Goal: Transaction & Acquisition: Purchase product/service

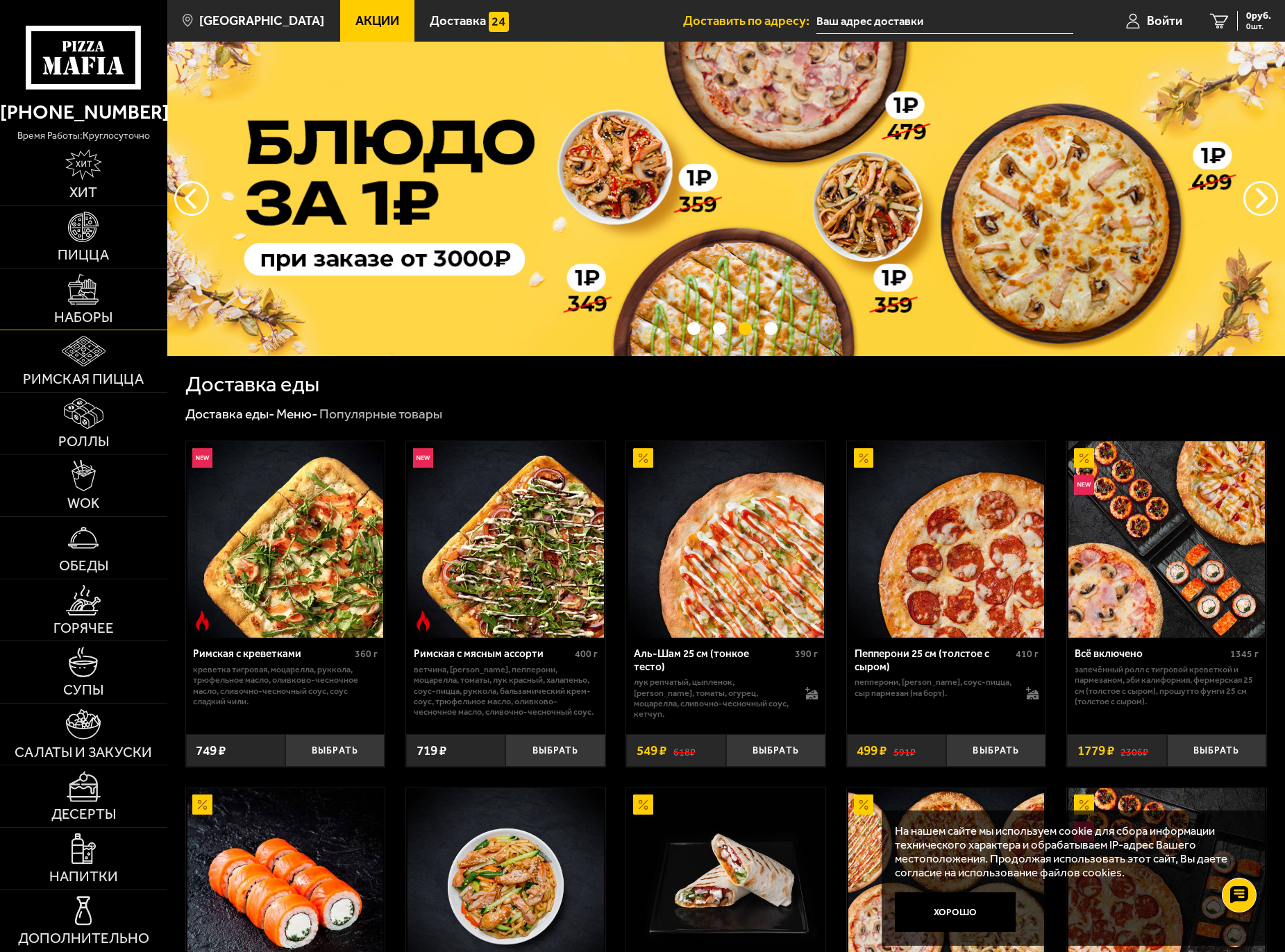
click at [82, 306] on link "Наборы" at bounding box center [83, 300] width 167 height 61
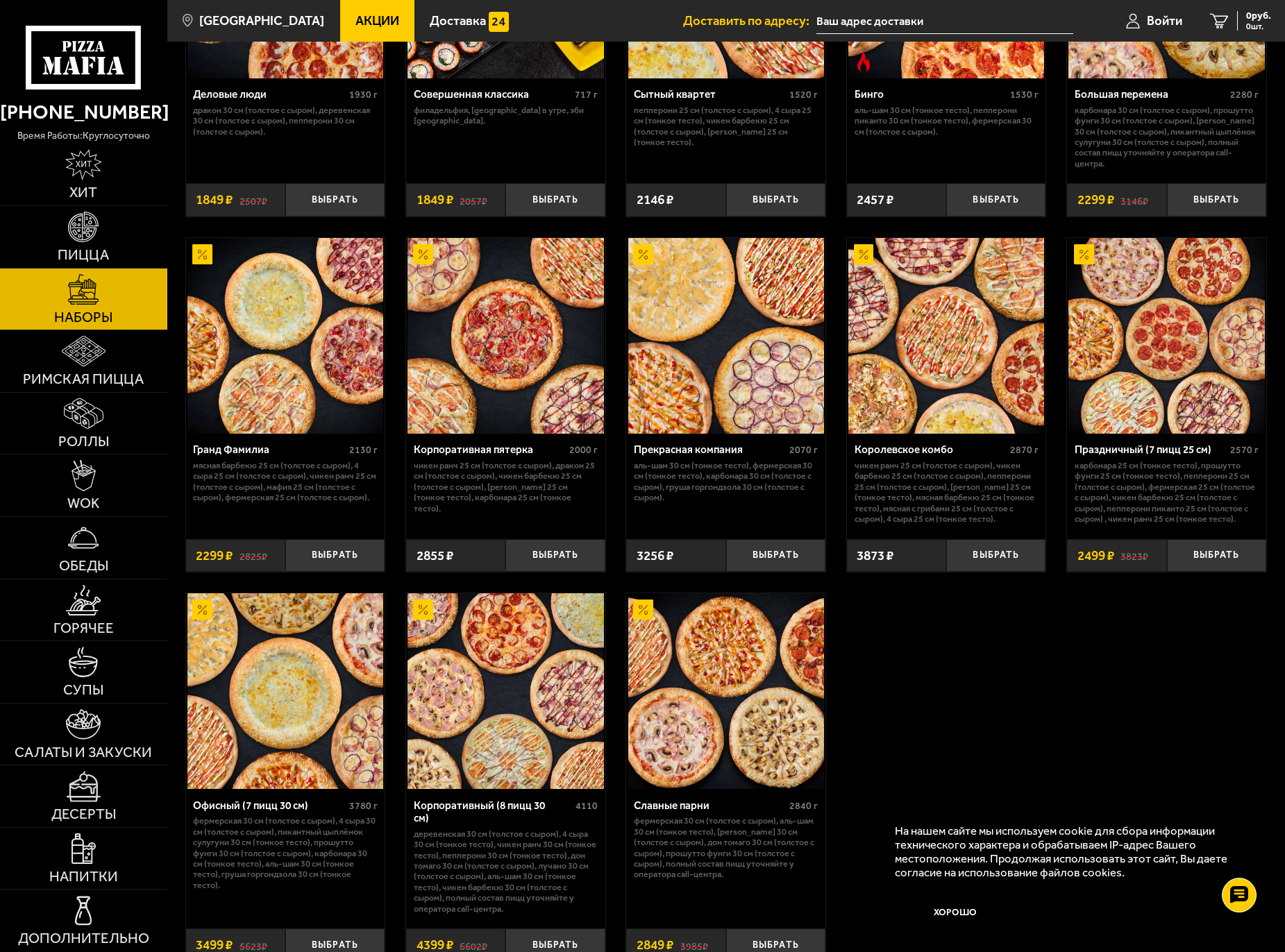
scroll to position [1721, 0]
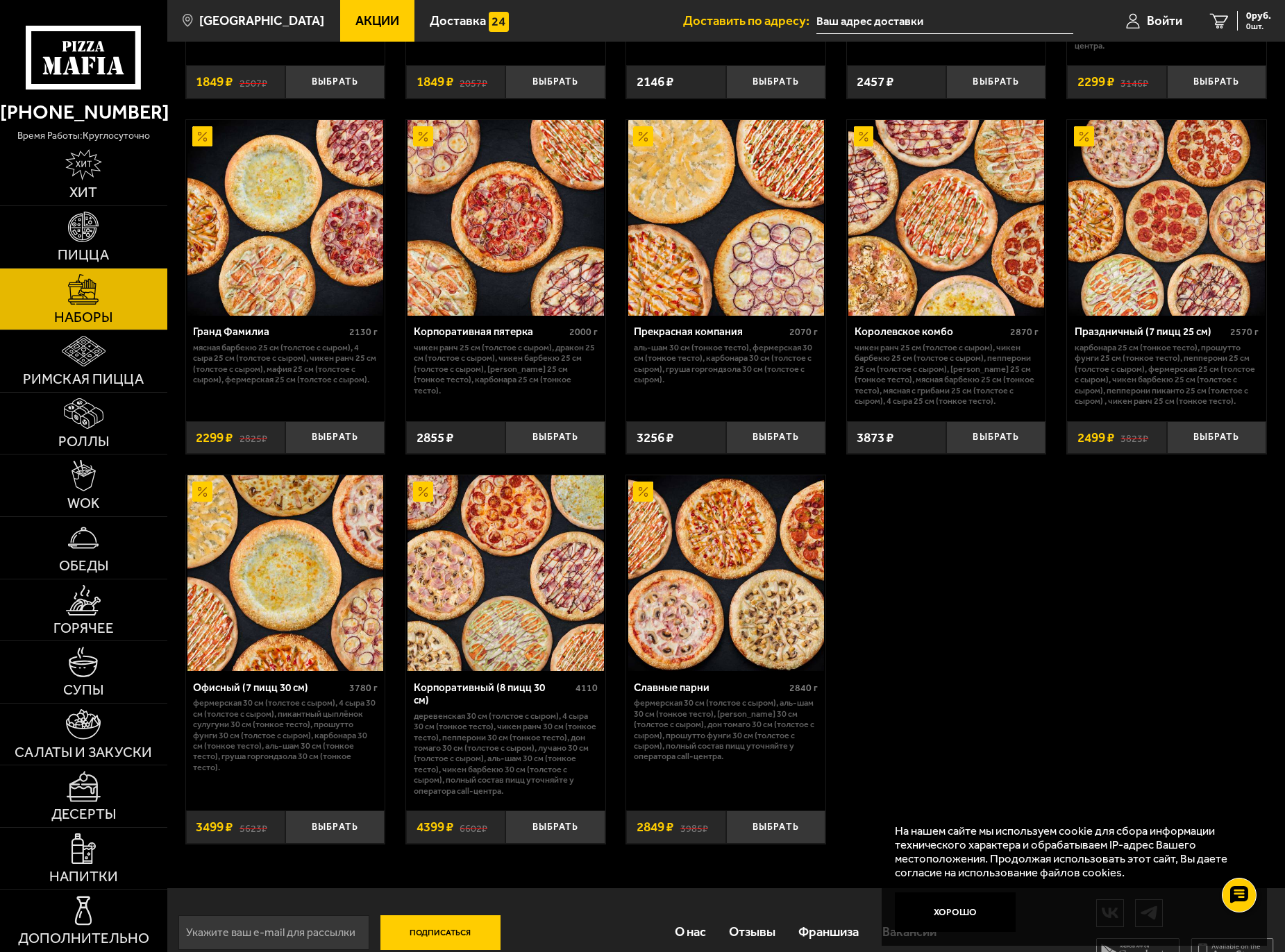
click at [1168, 237] on img at bounding box center [1166, 218] width 196 height 196
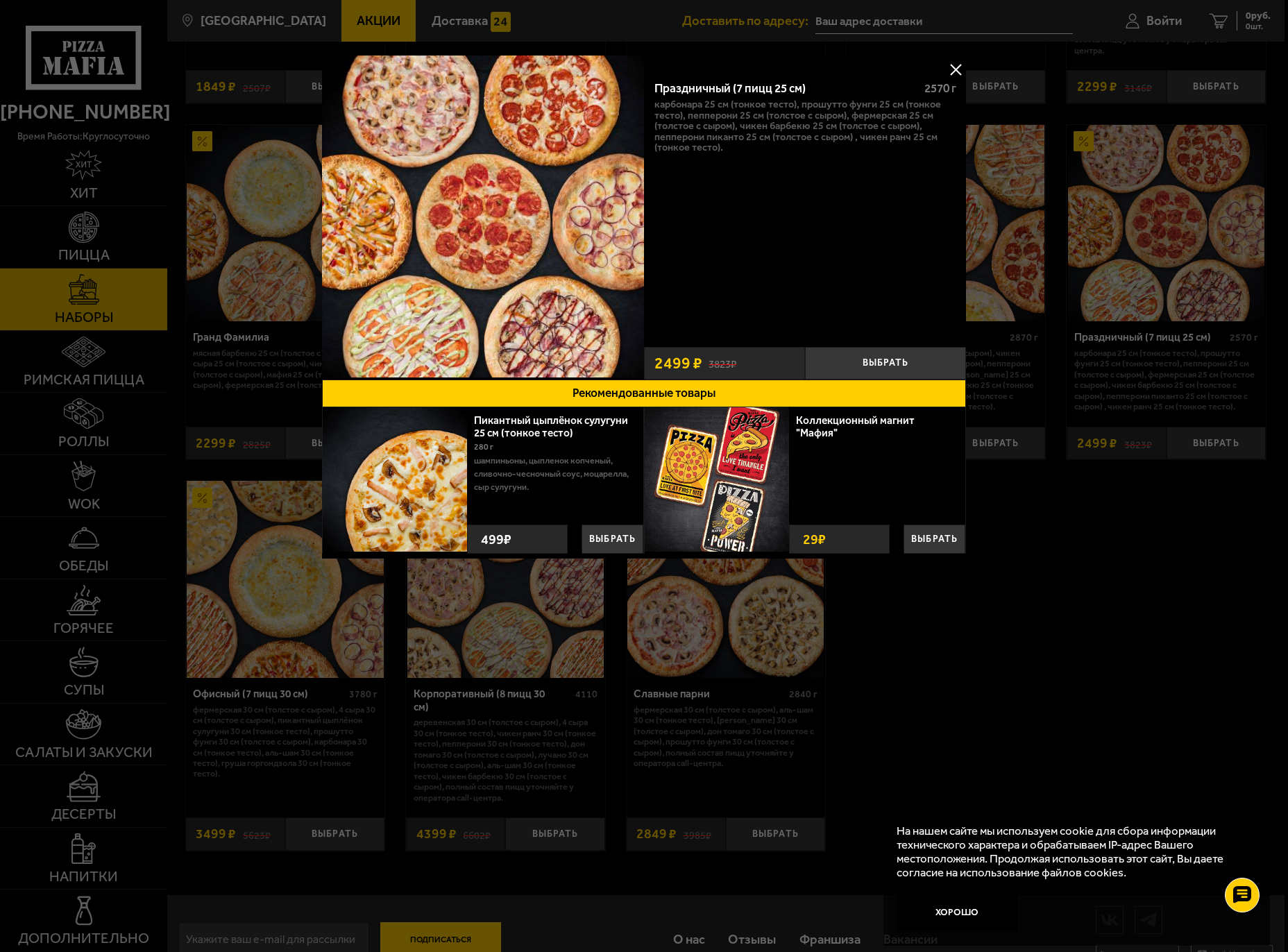
click at [955, 70] on button at bounding box center [955, 69] width 21 height 21
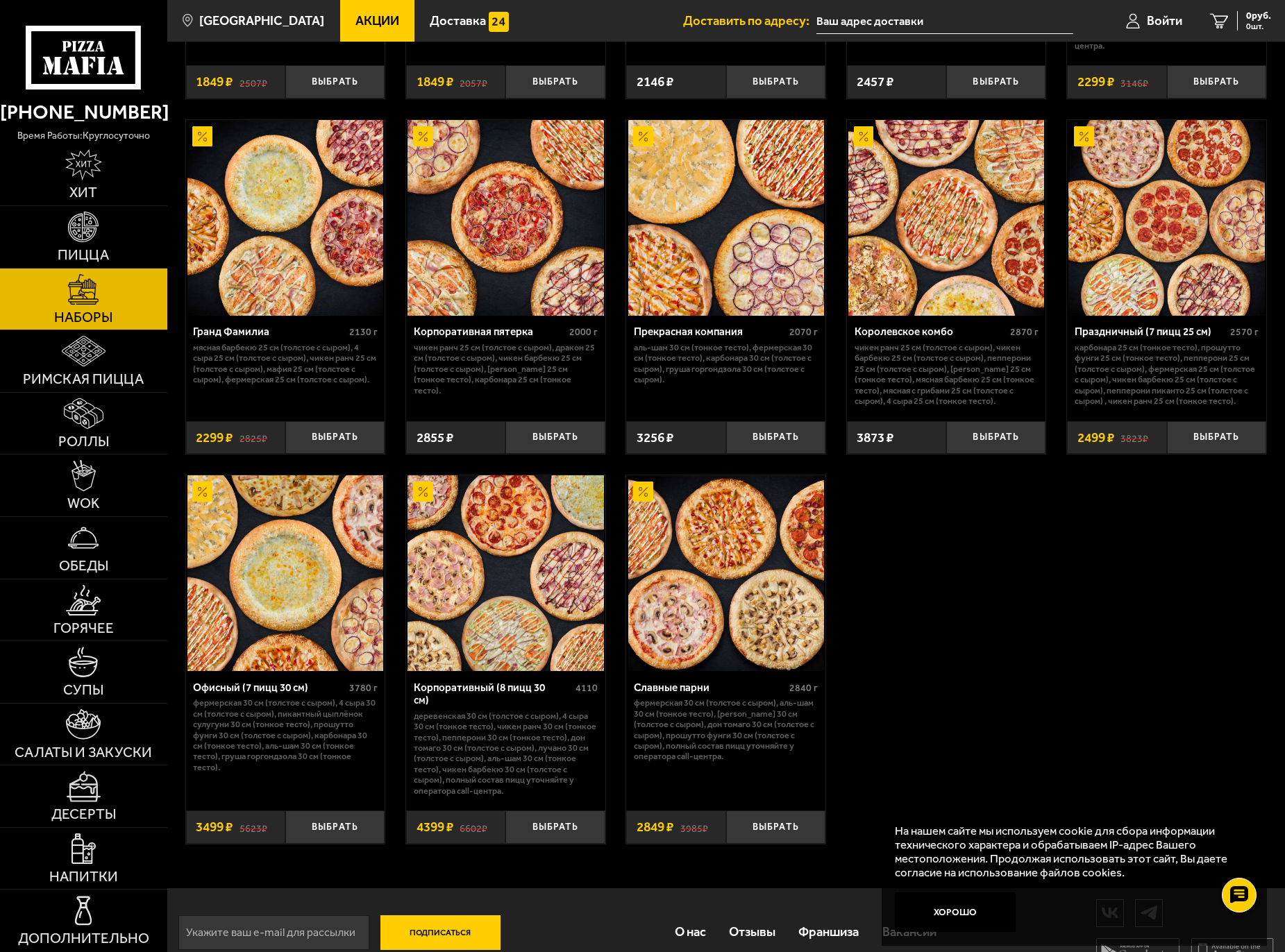
click at [277, 618] on img at bounding box center [286, 574] width 196 height 196
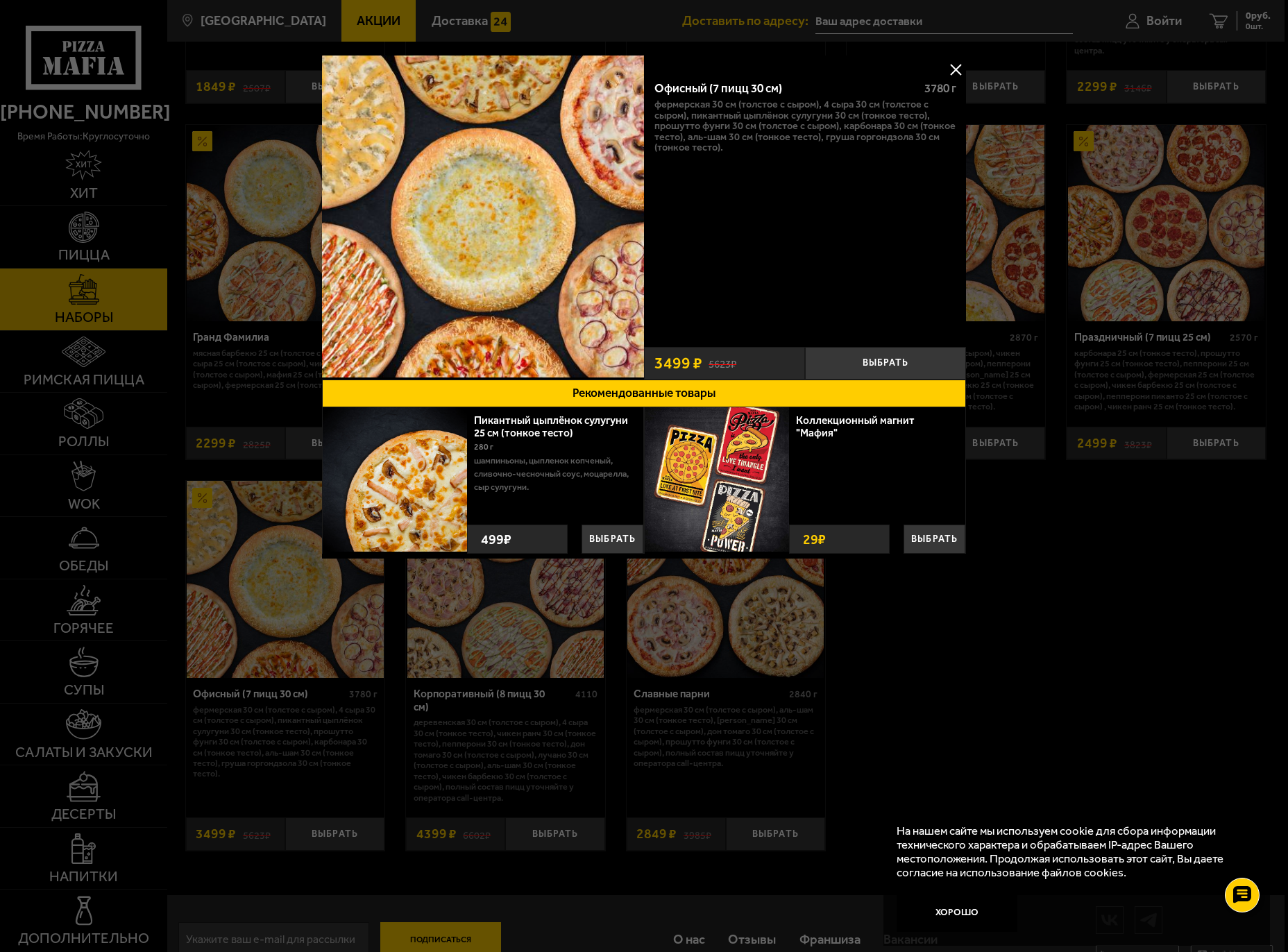
click at [953, 68] on button at bounding box center [955, 69] width 21 height 21
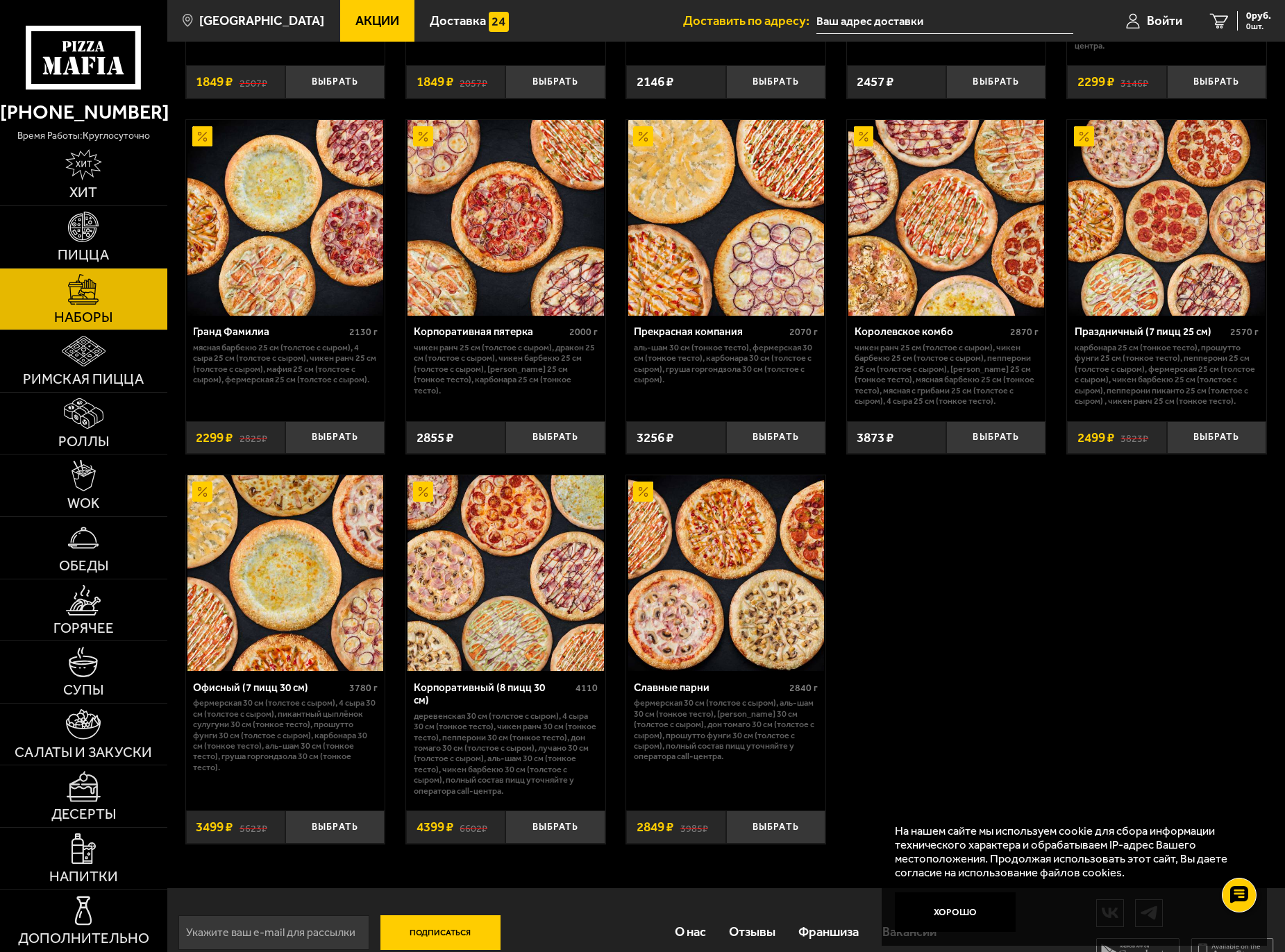
click at [942, 256] on img at bounding box center [946, 218] width 196 height 196
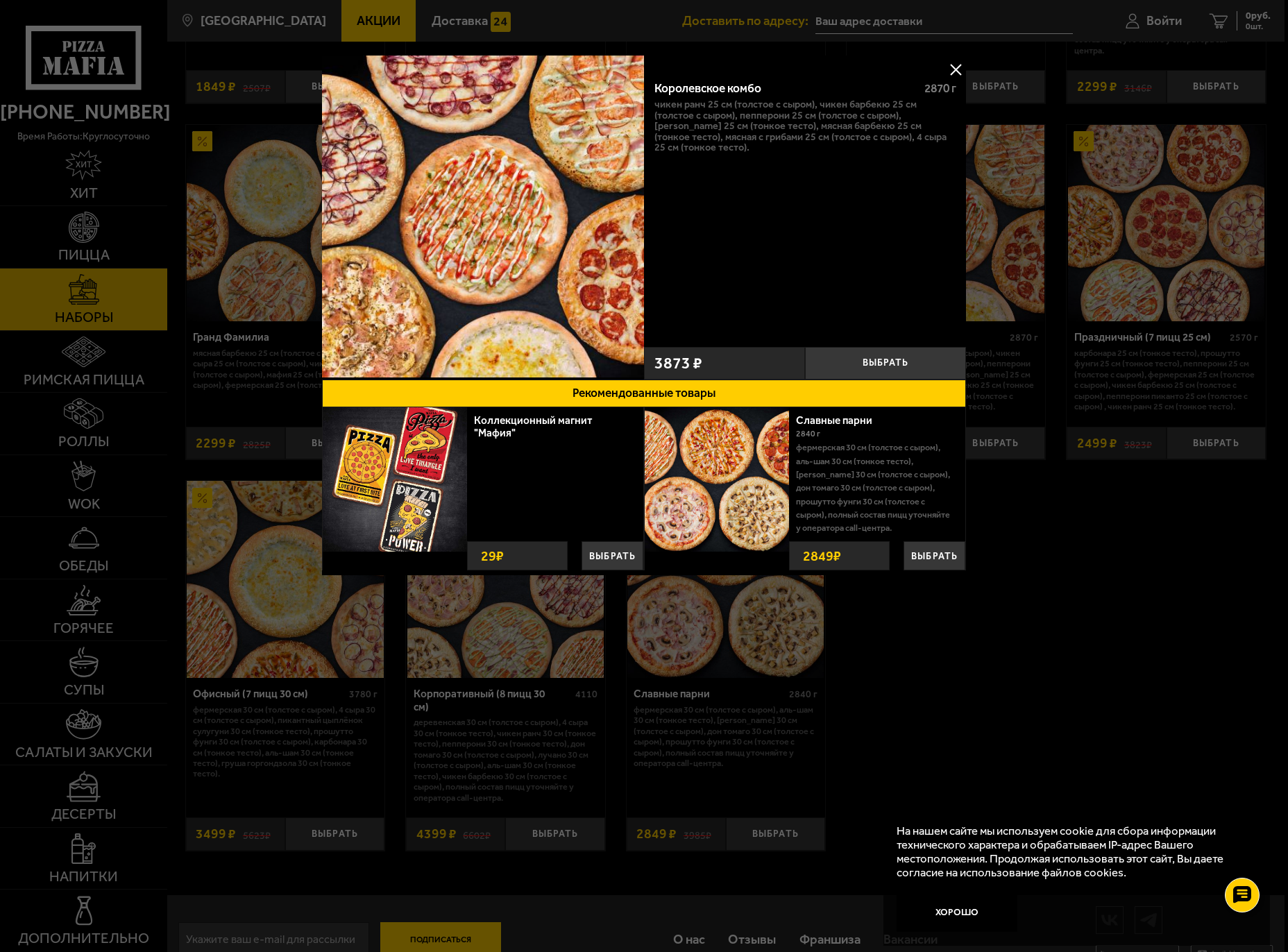
click at [958, 71] on button at bounding box center [955, 69] width 21 height 21
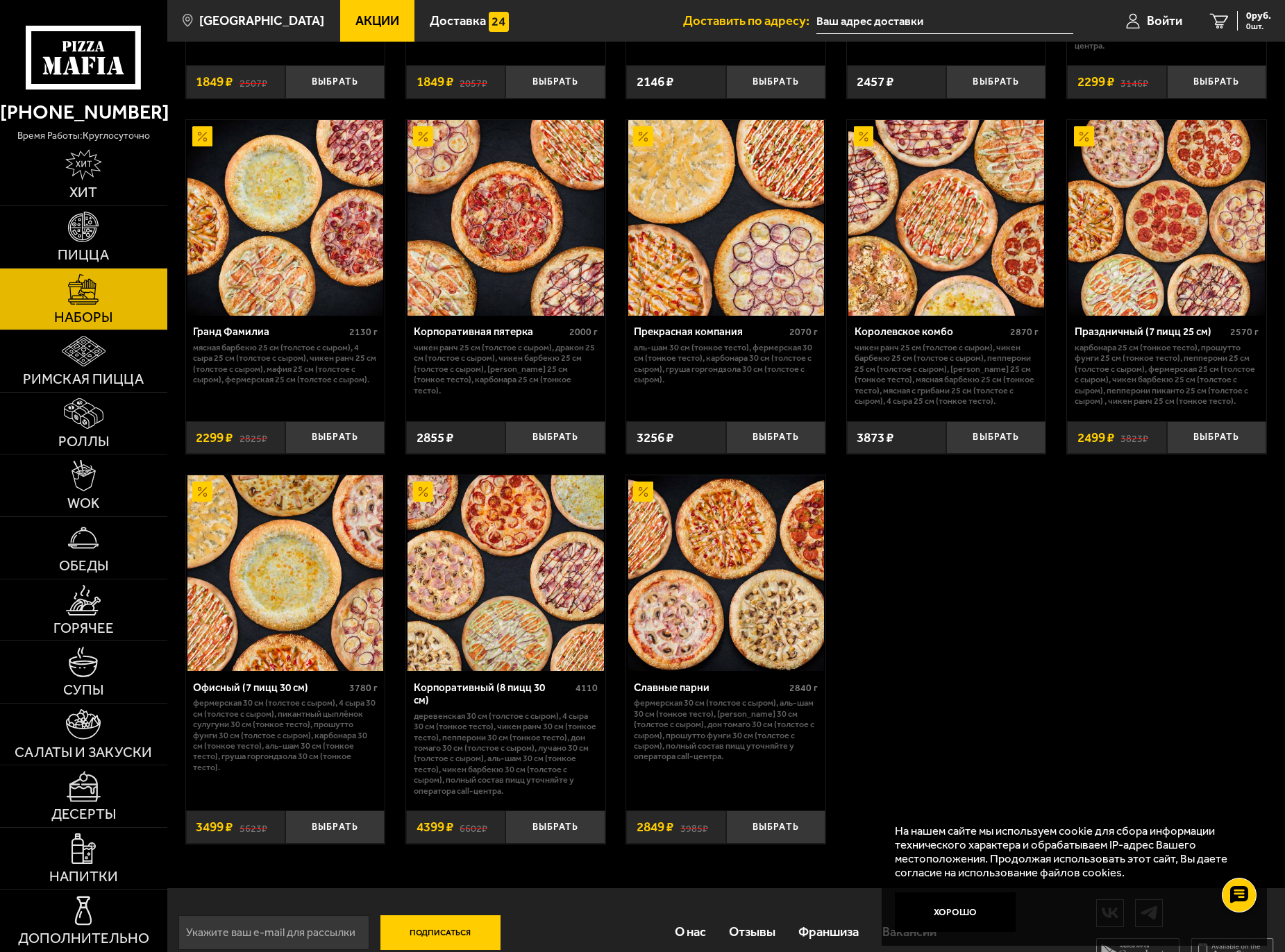
click at [726, 637] on img at bounding box center [726, 574] width 196 height 196
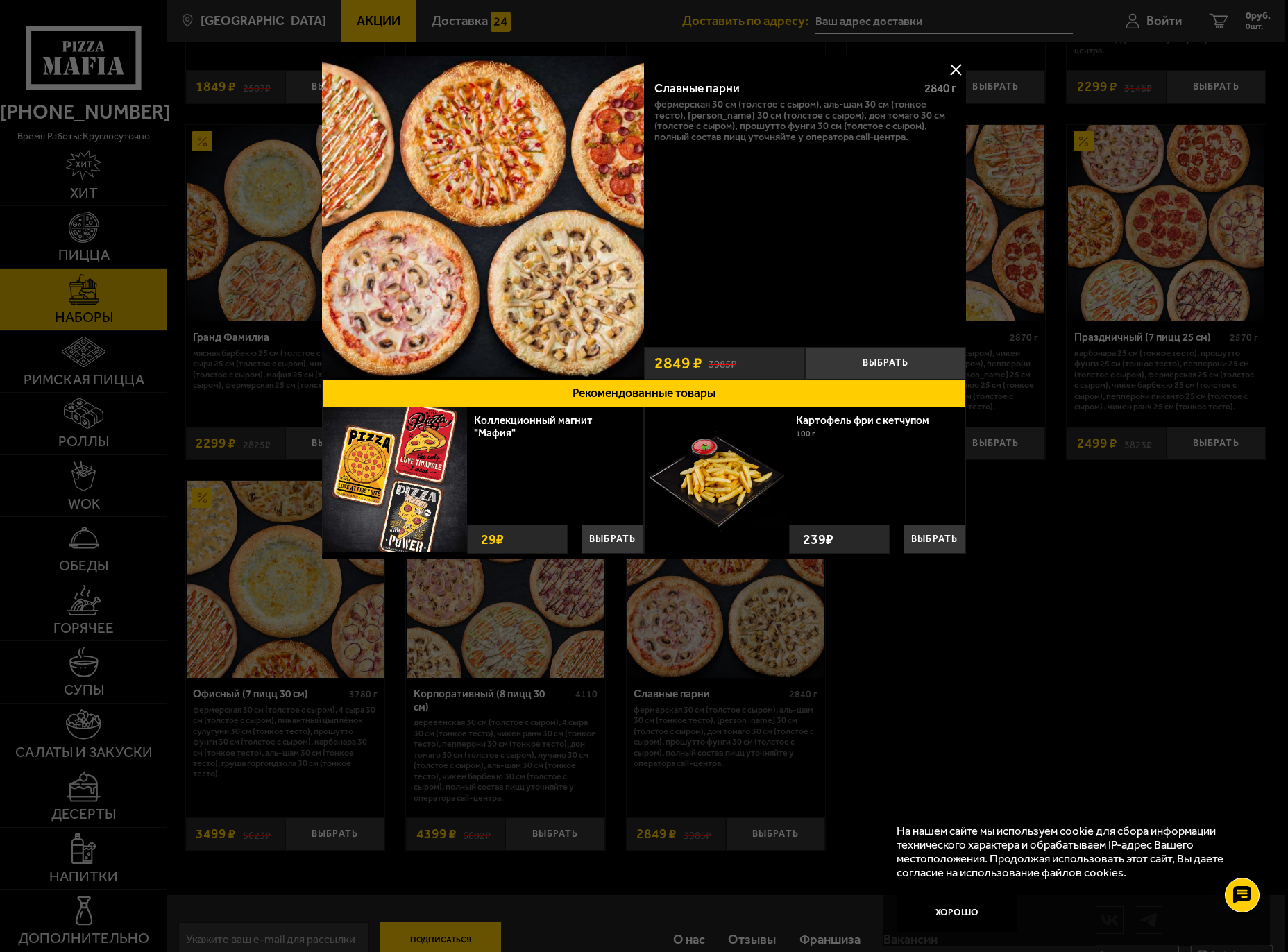
click at [957, 70] on button at bounding box center [955, 69] width 21 height 21
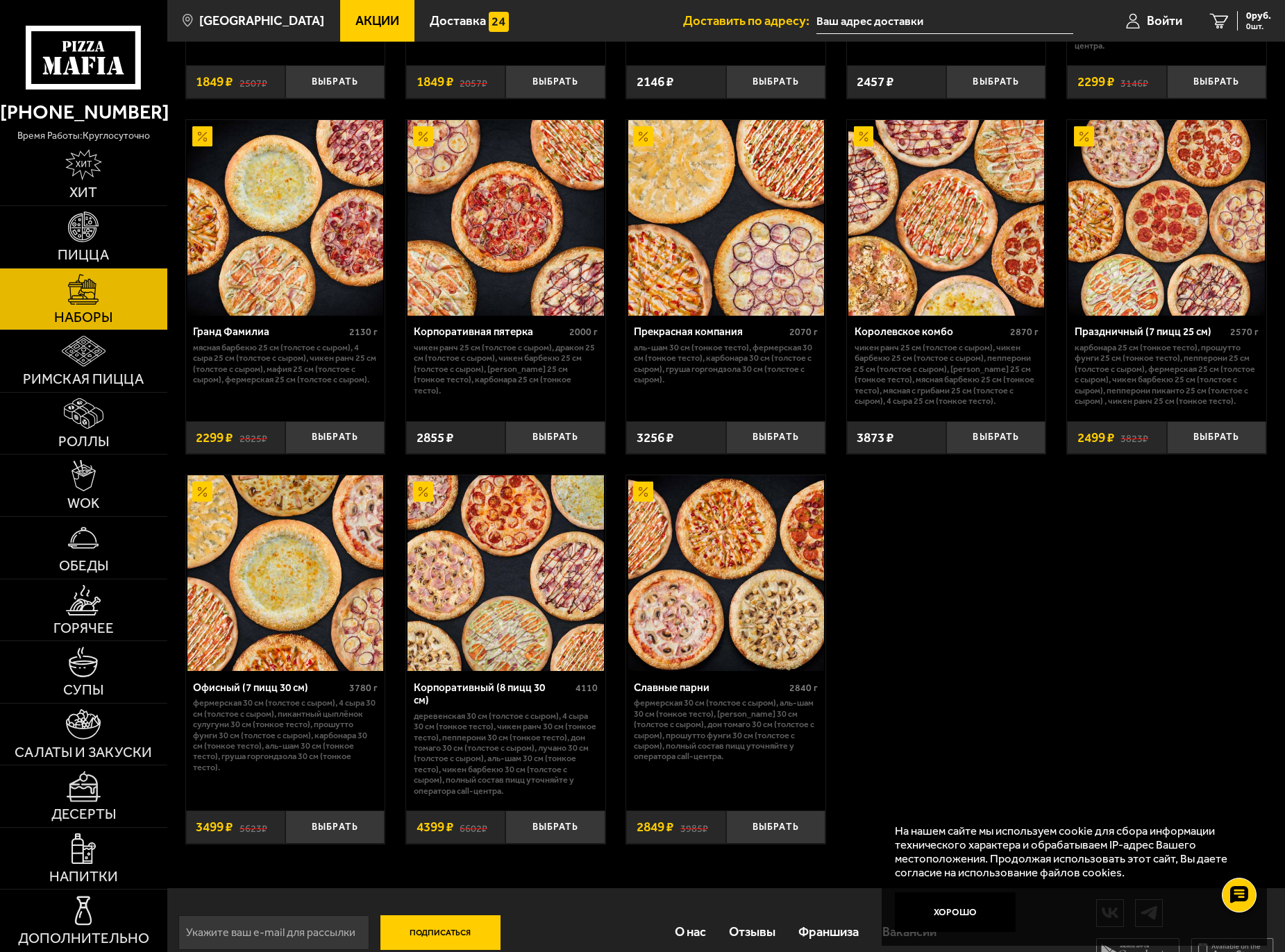
click at [949, 254] on img at bounding box center [946, 218] width 196 height 196
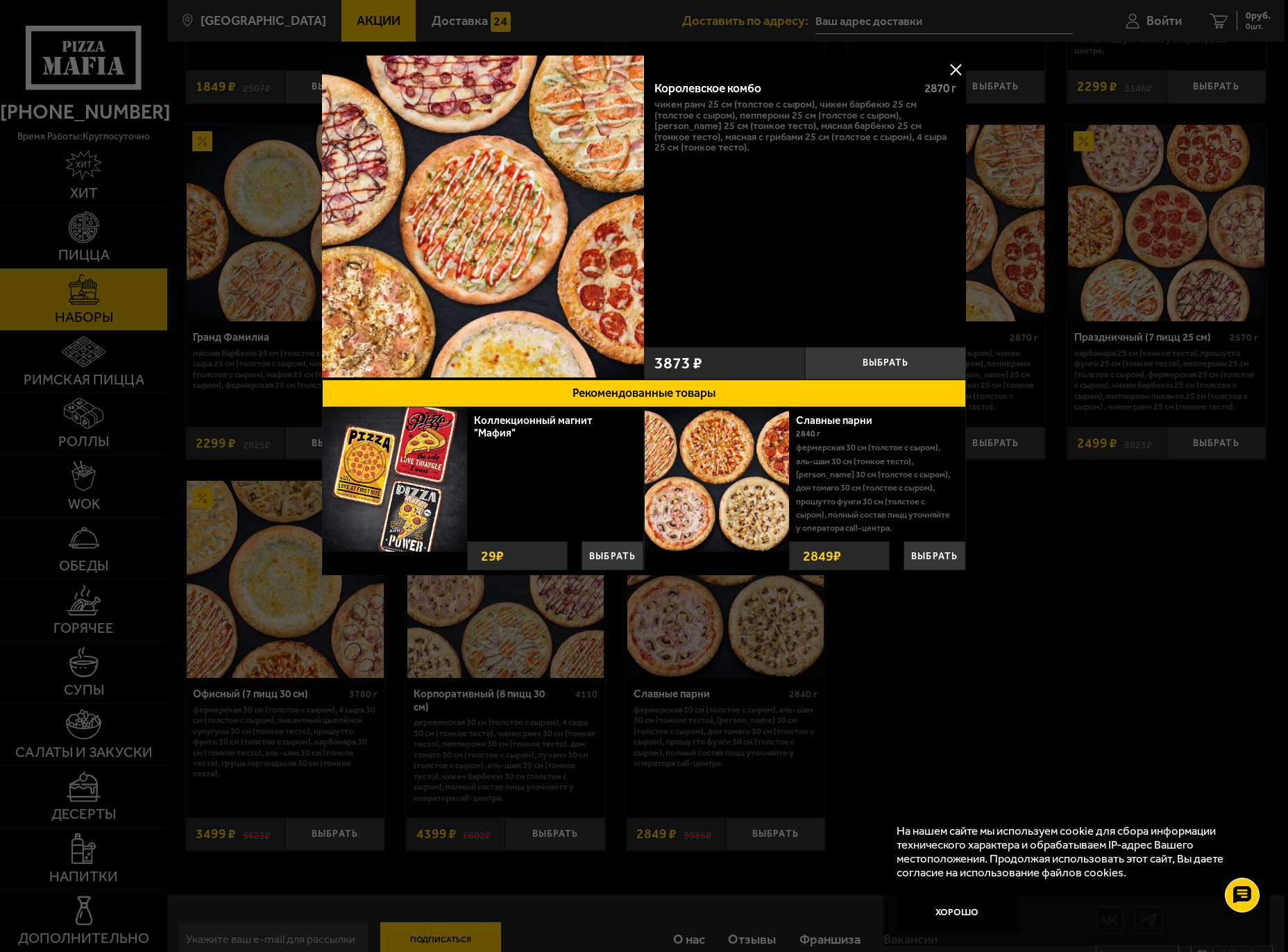
click at [952, 70] on button at bounding box center [955, 69] width 21 height 21
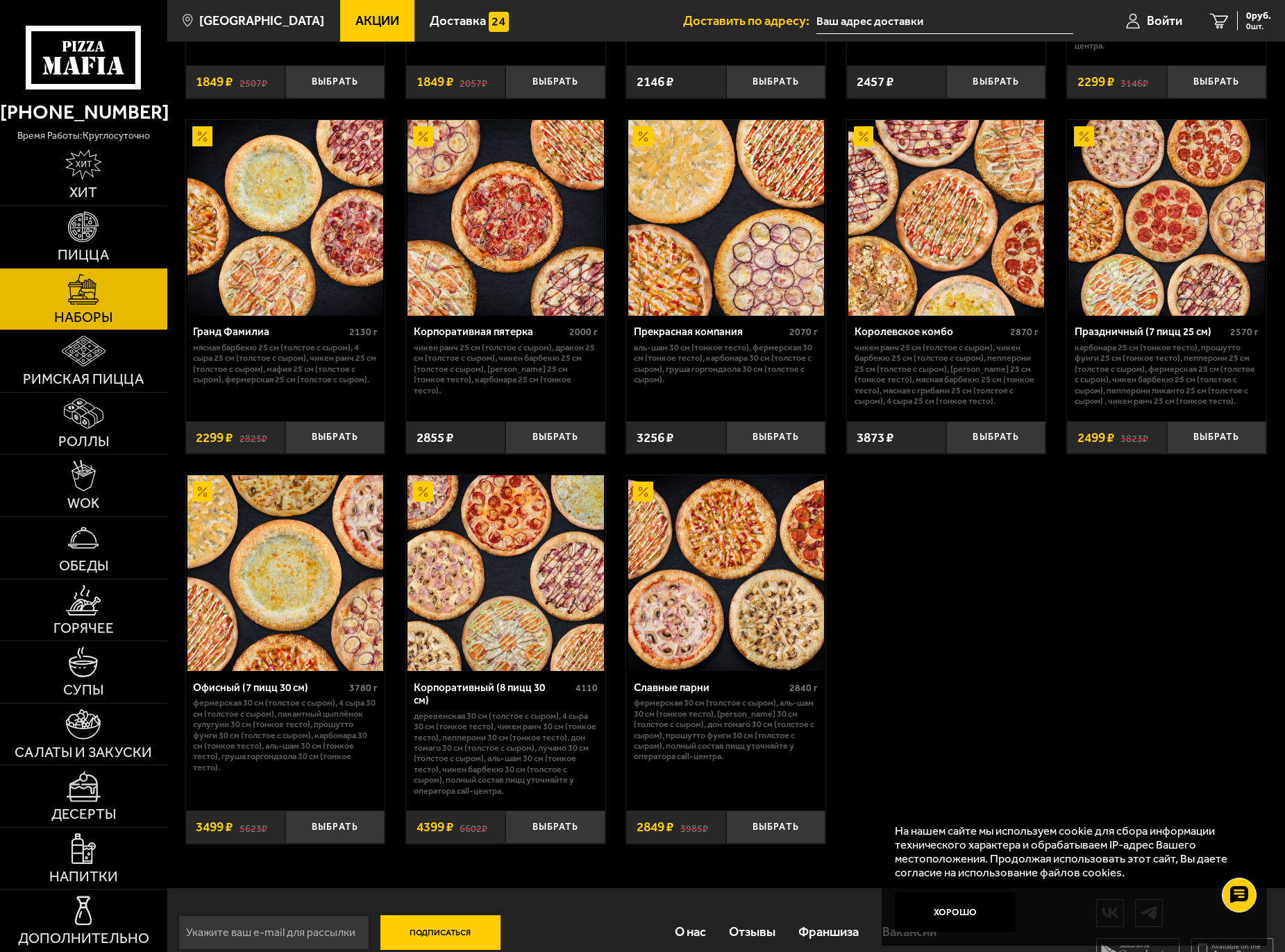
click at [1143, 213] on img at bounding box center [1166, 218] width 196 height 196
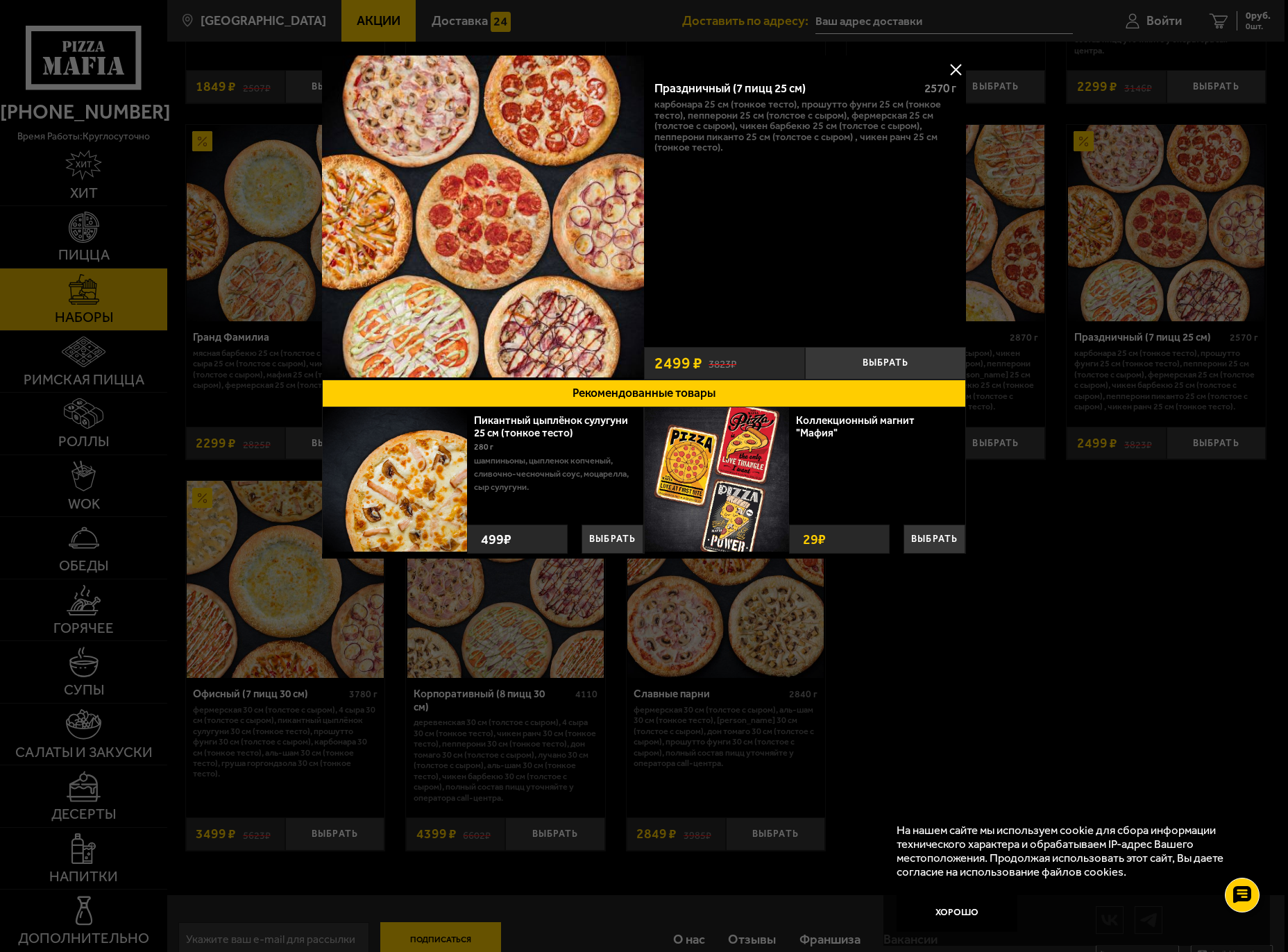
click at [953, 71] on button at bounding box center [955, 69] width 21 height 21
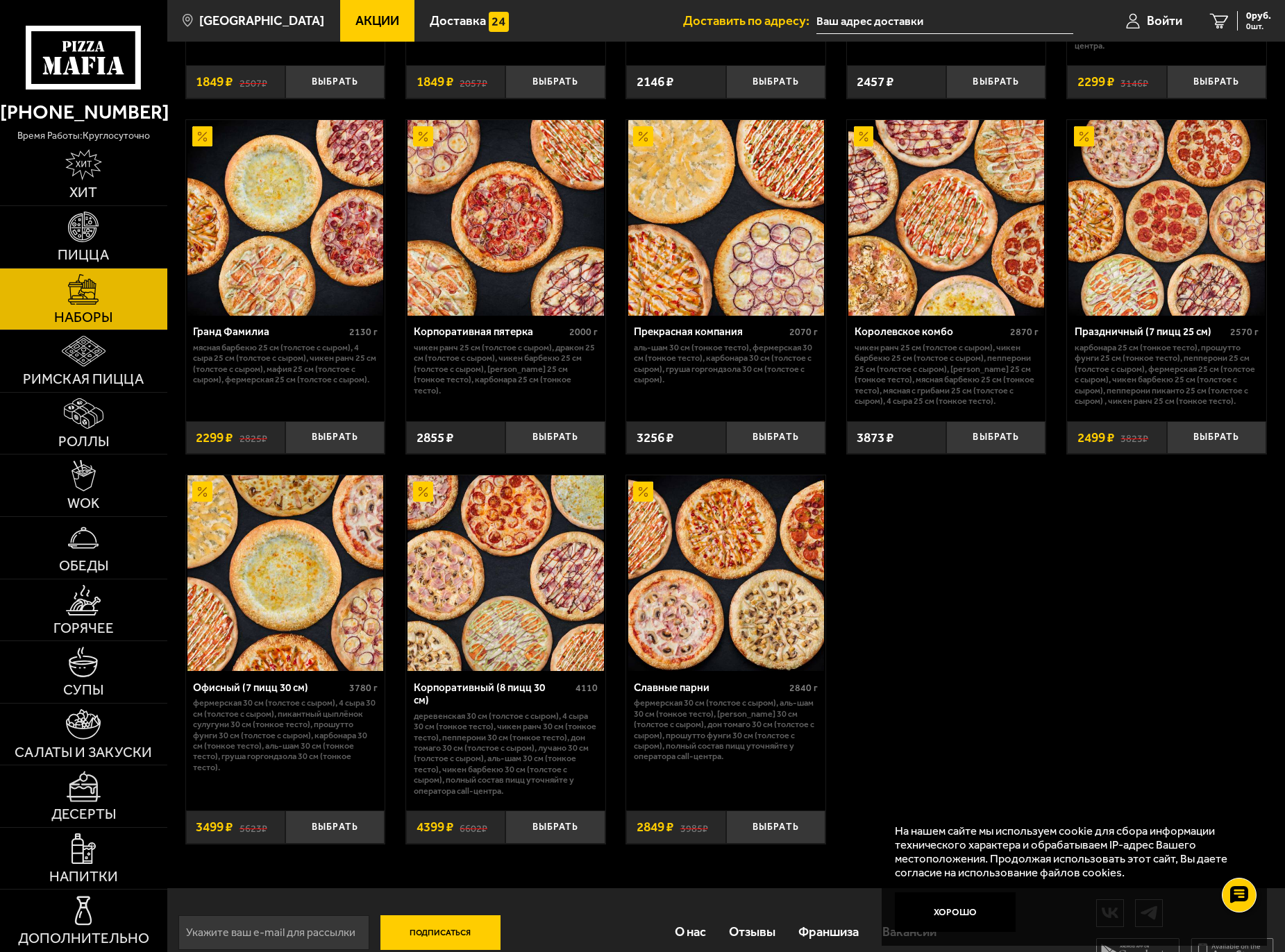
click at [1179, 243] on img at bounding box center [1166, 218] width 196 height 196
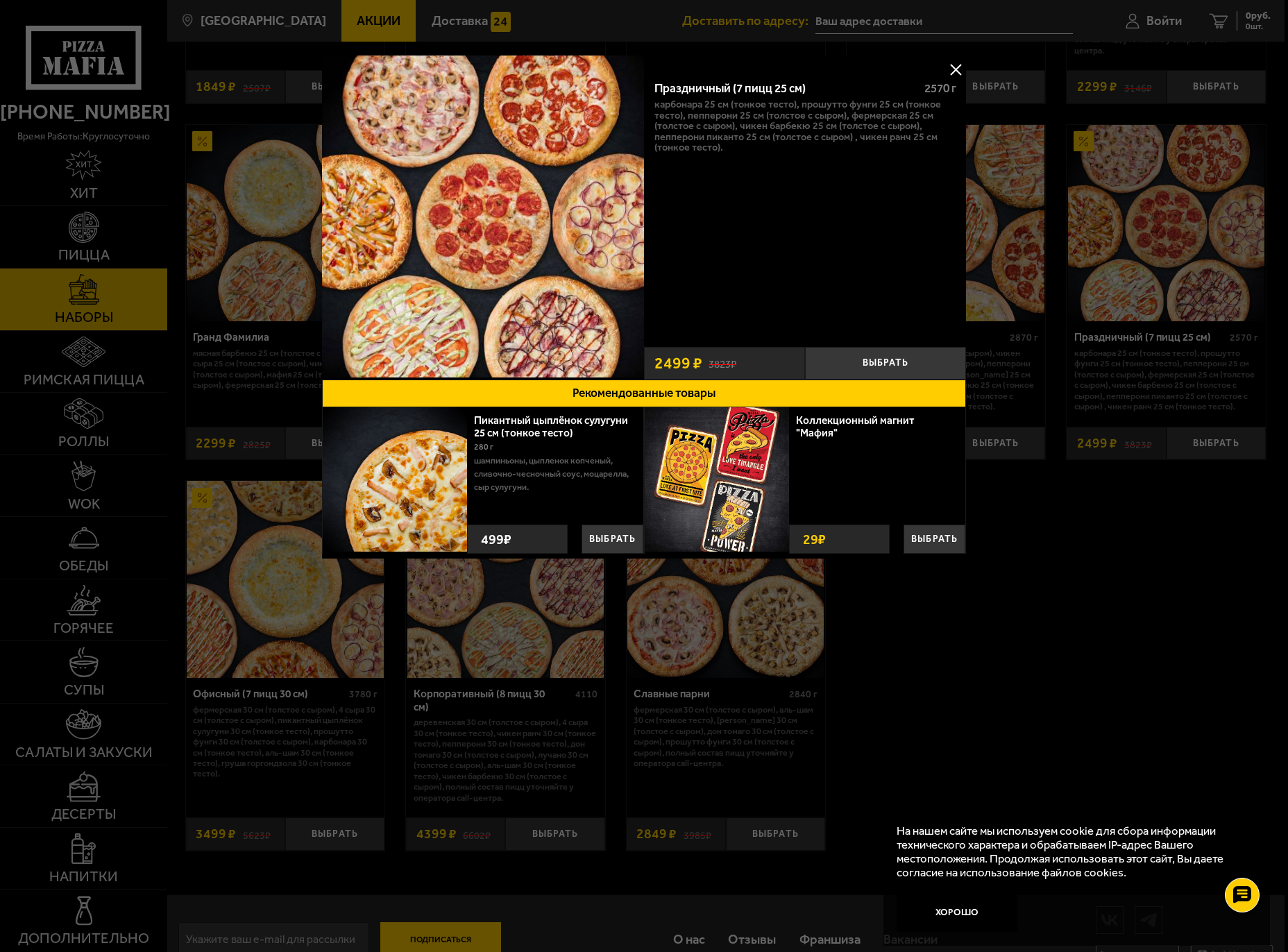
click at [408, 110] on img at bounding box center [483, 217] width 322 height 322
click at [957, 68] on button at bounding box center [955, 69] width 21 height 21
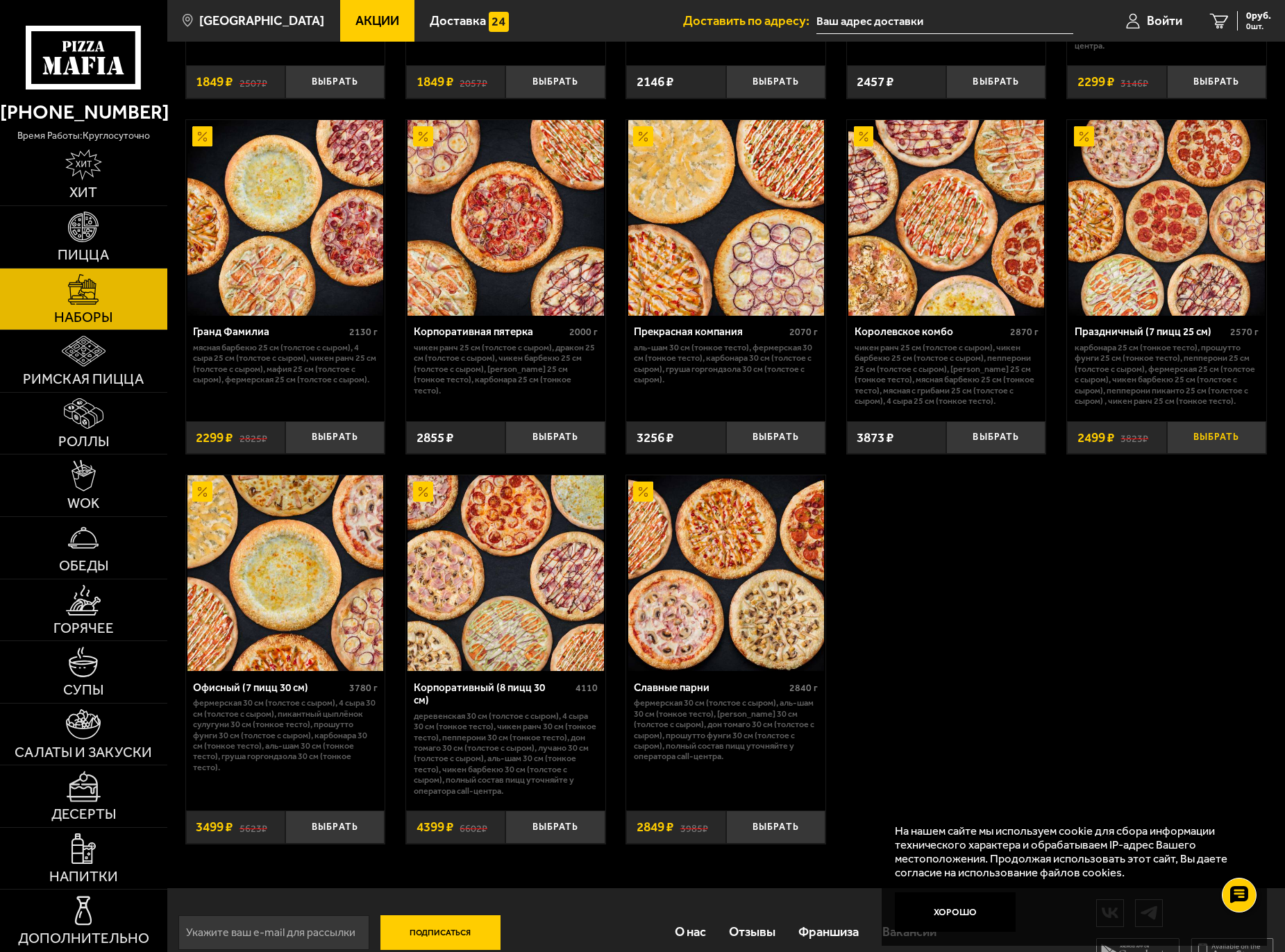
click at [1219, 454] on button "Выбрать" at bounding box center [1216, 437] width 100 height 32
click at [860, 27] on input "text" at bounding box center [927, 21] width 257 height 26
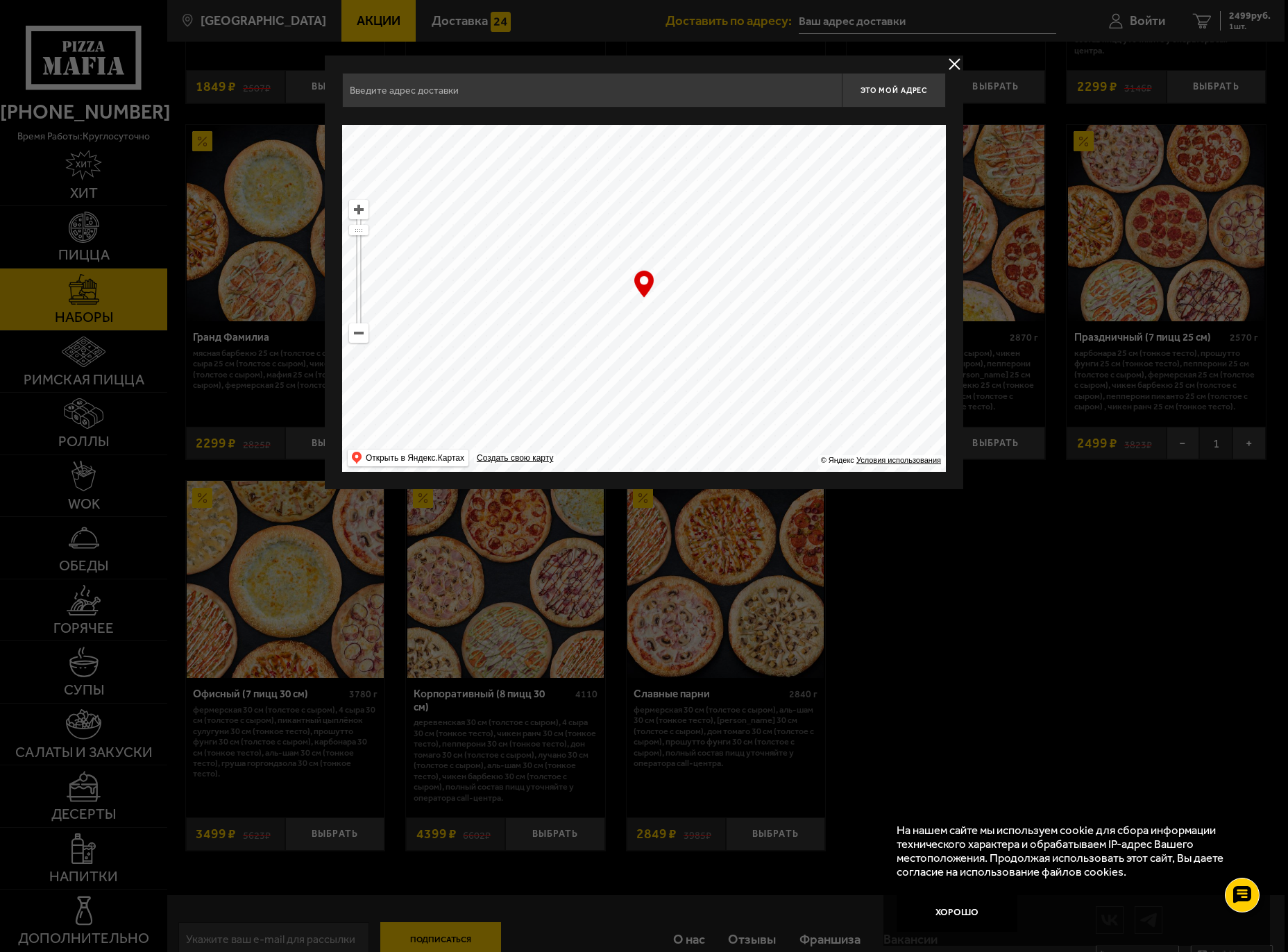
click at [534, 100] on input "text" at bounding box center [592, 90] width 500 height 35
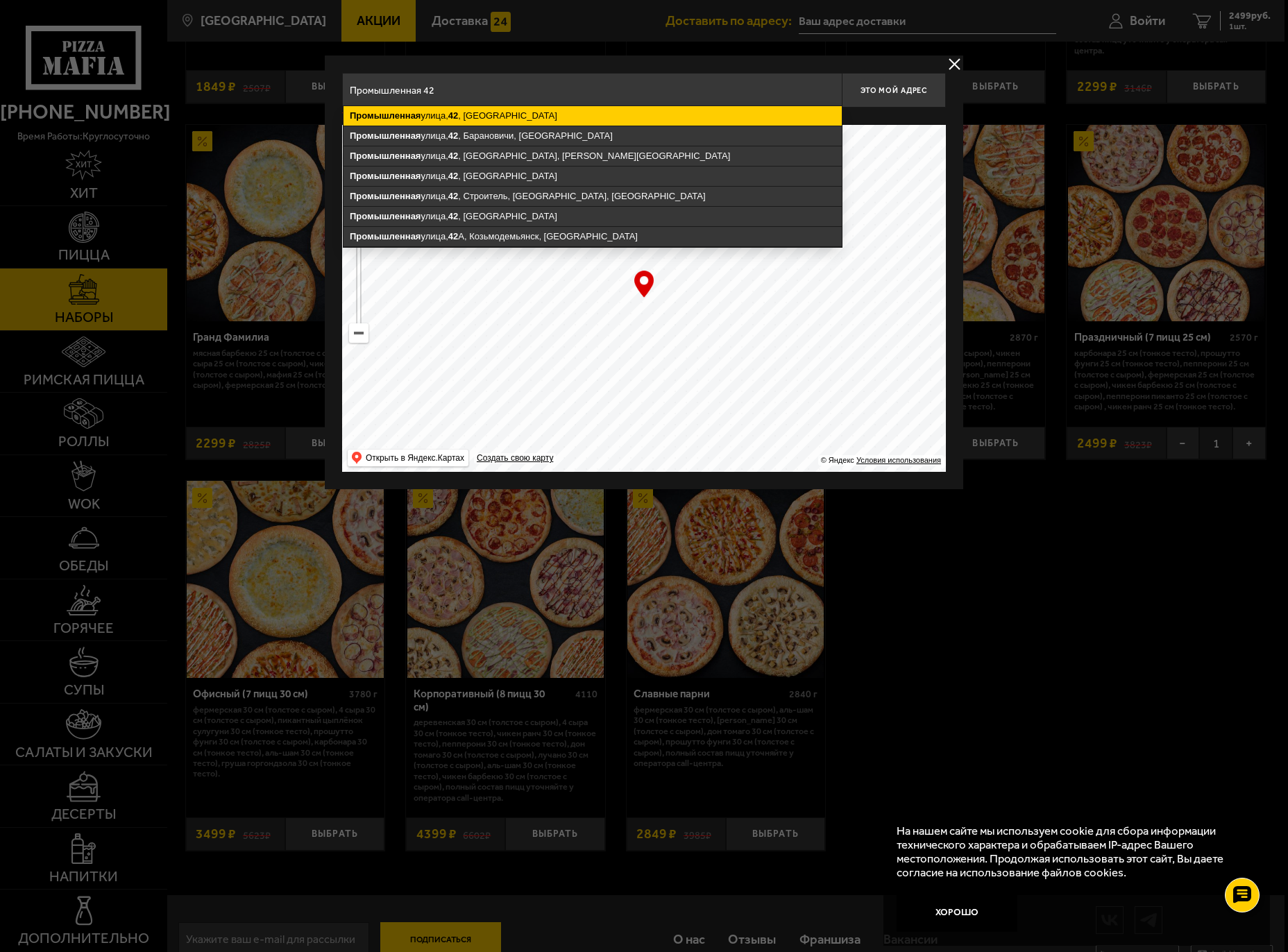
click at [501, 119] on ymaps "[STREET_ADDRESS]" at bounding box center [593, 115] width 498 height 19
type input "[STREET_ADDRESS]"
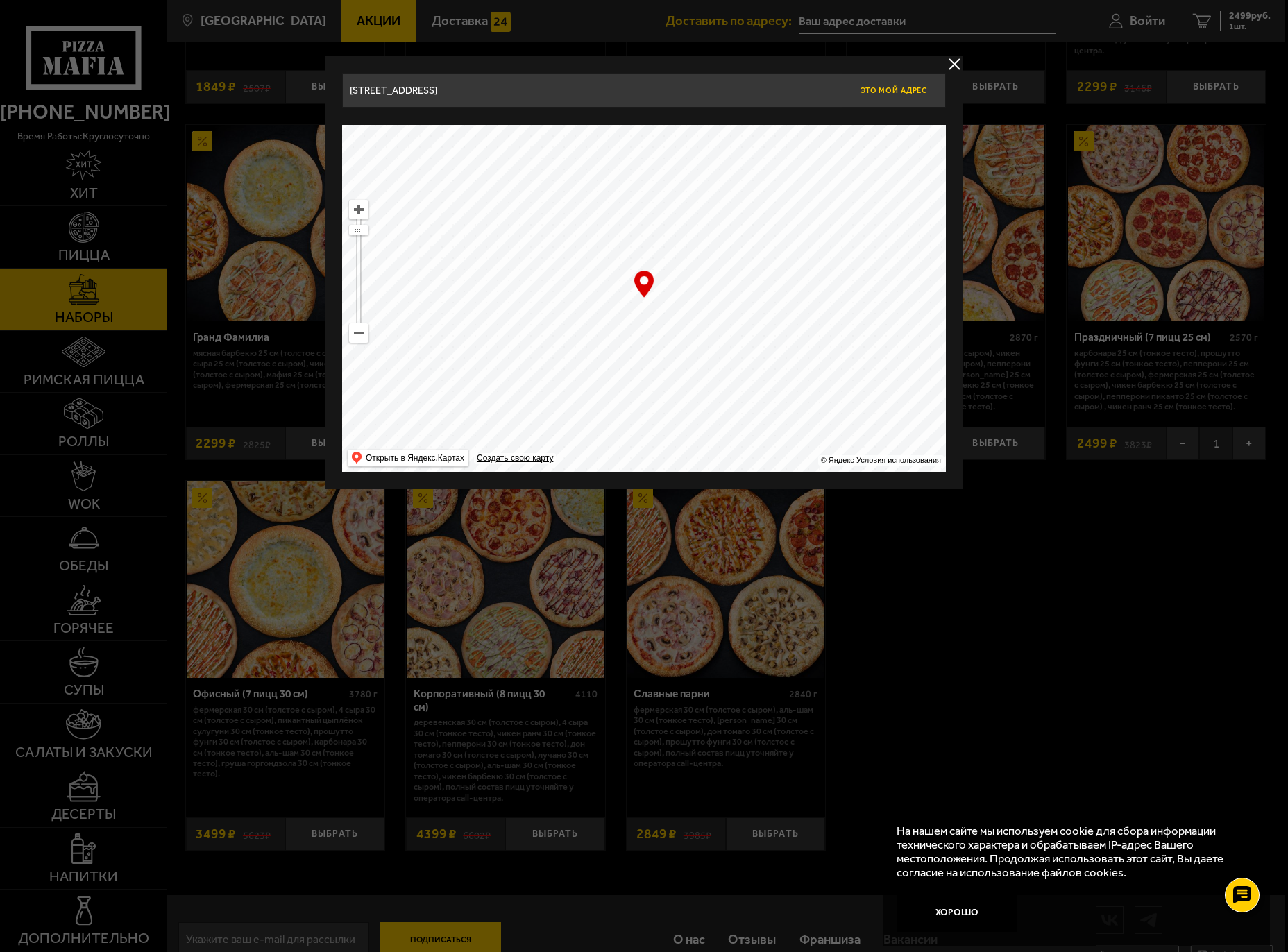
click at [914, 90] on span "Это мой адрес" at bounding box center [894, 90] width 66 height 9
type input "[STREET_ADDRESS]"
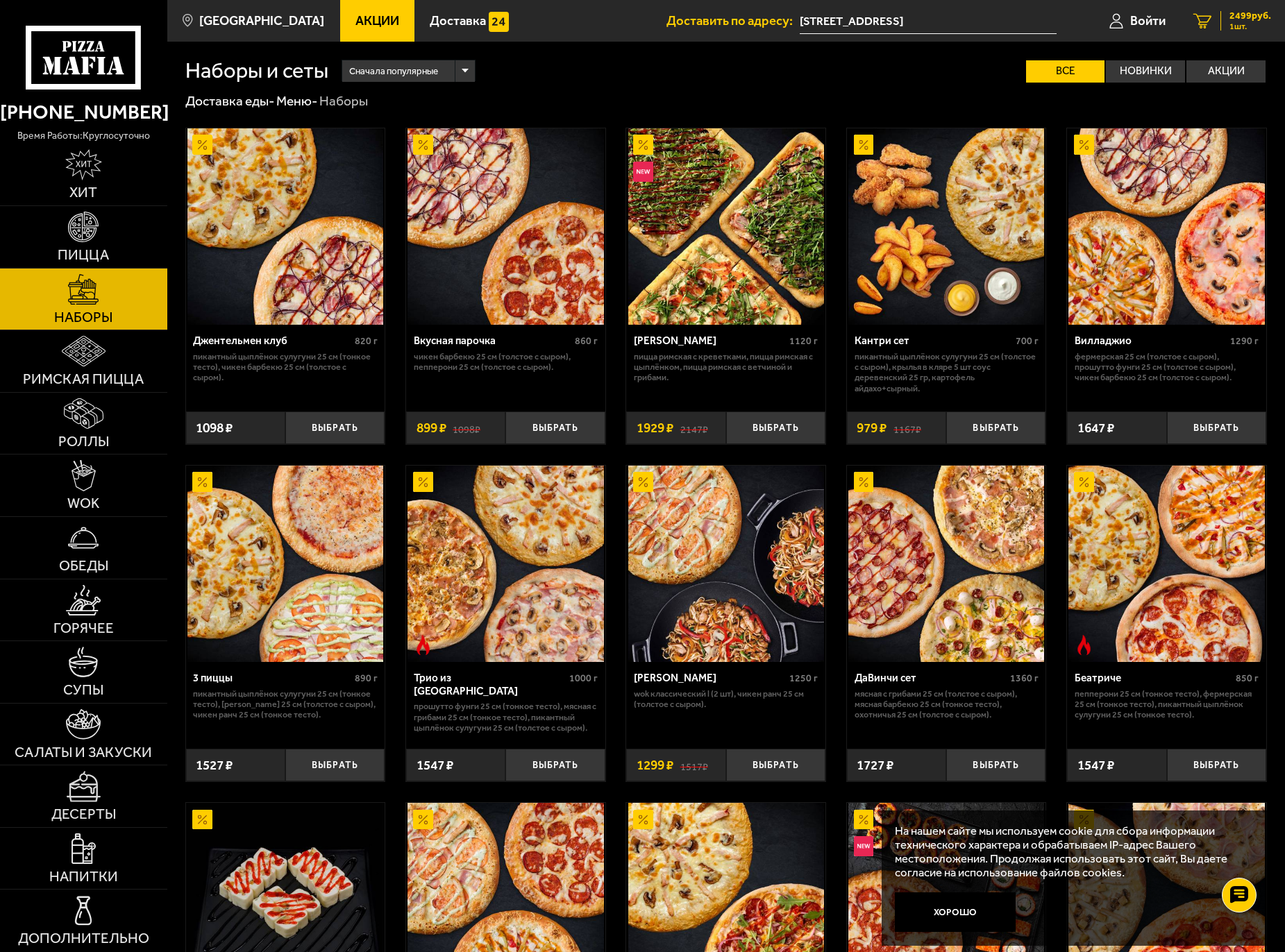
click at [1241, 12] on span "2499 руб." at bounding box center [1250, 16] width 42 height 10
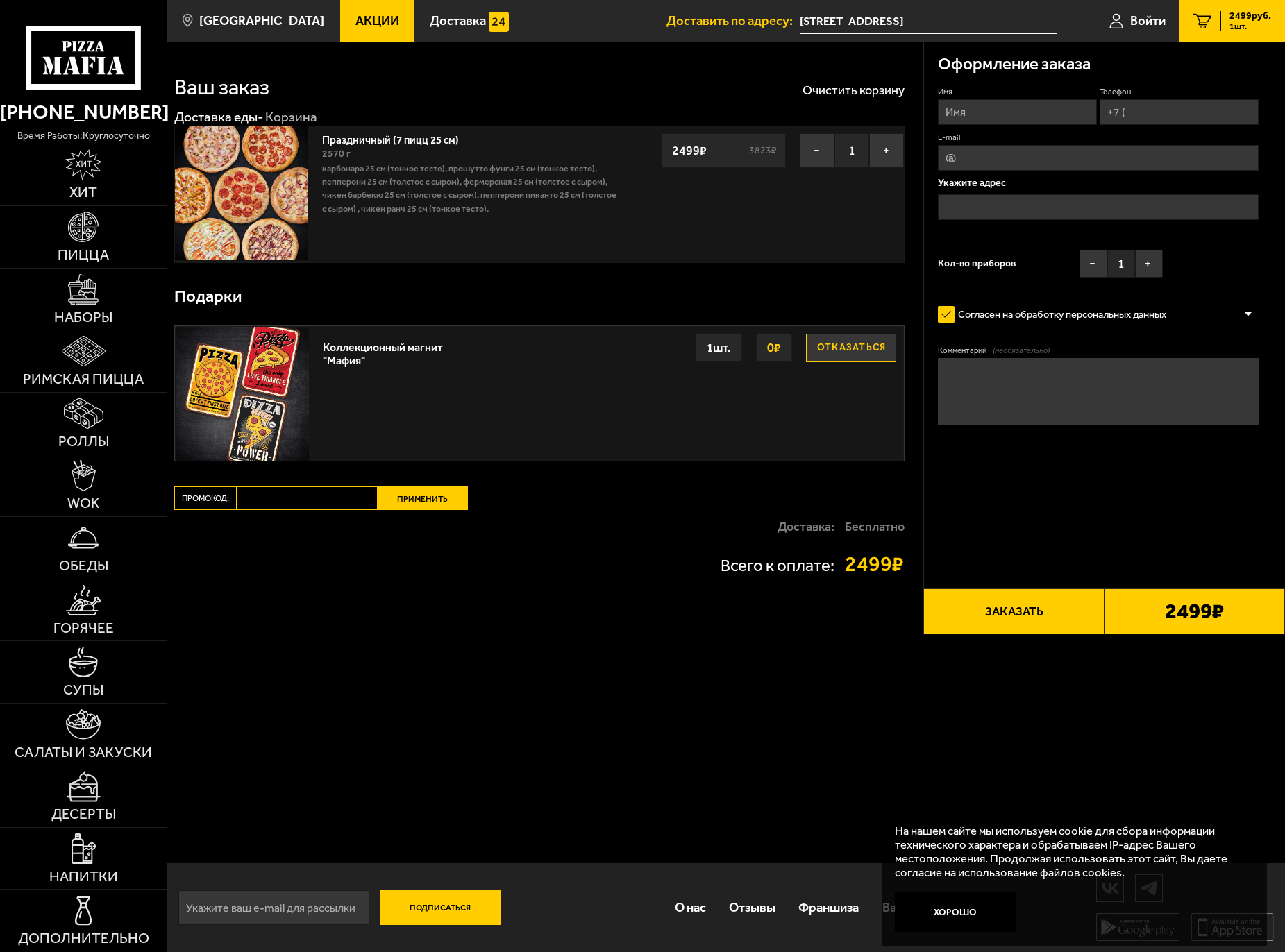
type input "[STREET_ADDRESS]"
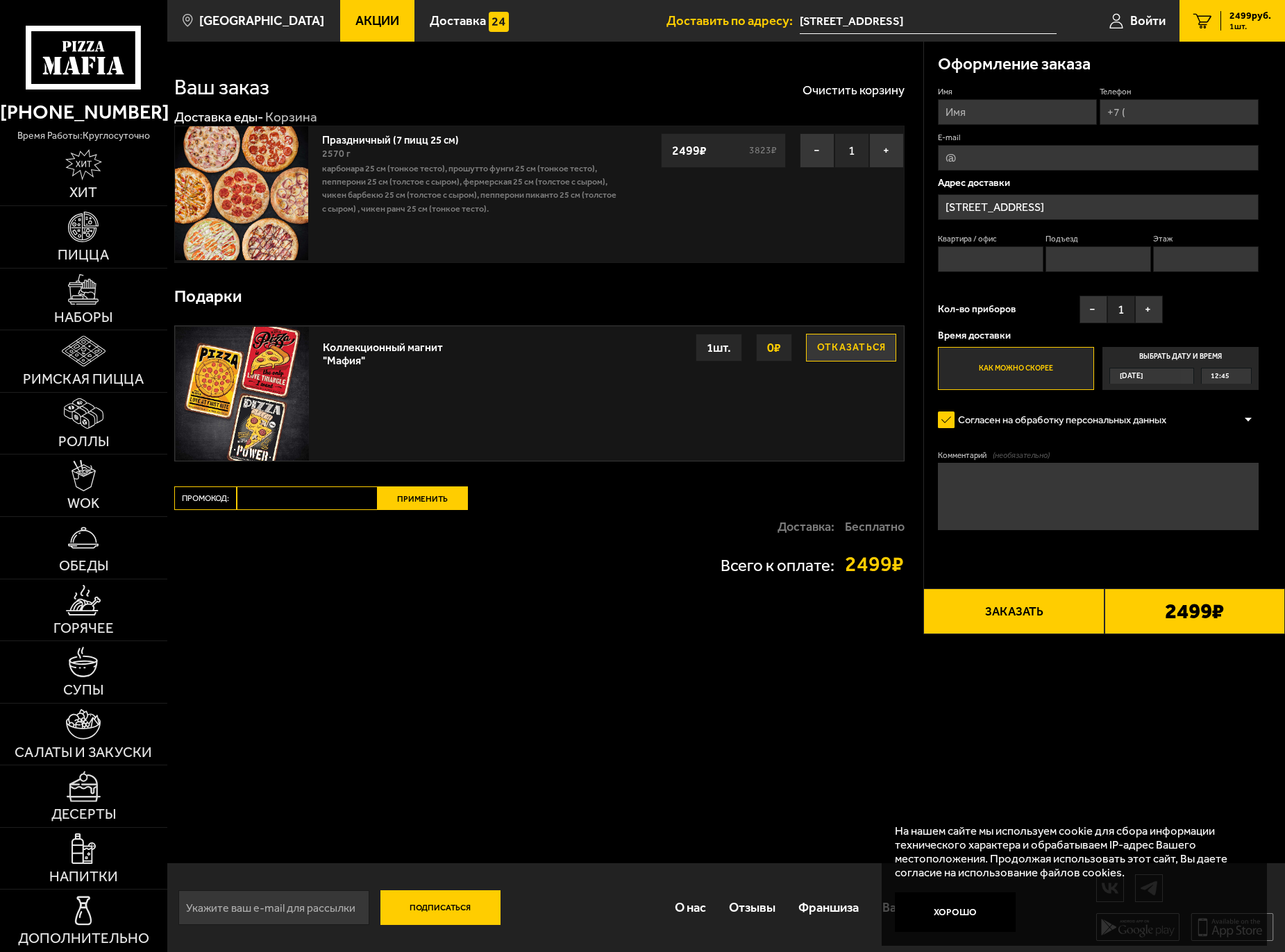
click at [996, 115] on input "Имя" at bounding box center [1017, 112] width 159 height 26
type input "[PERSON_NAME]"
click at [1163, 114] on input "Телефон" at bounding box center [1178, 112] width 159 height 26
click at [1149, 120] on input "Телефон" at bounding box center [1178, 112] width 159 height 26
click at [1146, 116] on input "Телефон" at bounding box center [1178, 112] width 159 height 26
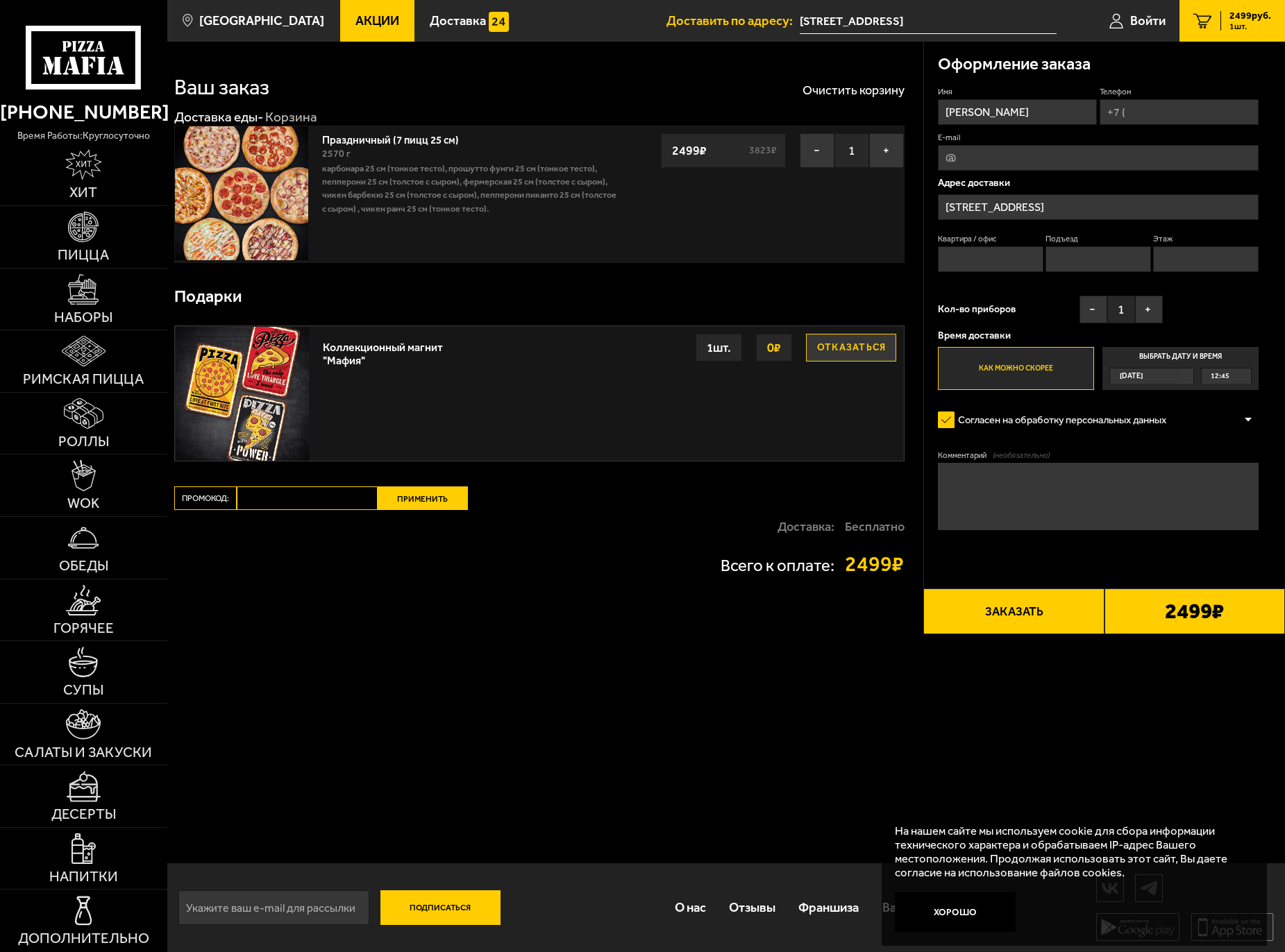
click at [1146, 111] on input "Телефон" at bounding box center [1178, 112] width 159 height 26
type input "[PHONE_NUMBER]"
click at [1059, 162] on input "E-mail" at bounding box center [1098, 158] width 321 height 26
click at [970, 219] on input "[STREET_ADDRESS]" at bounding box center [1098, 207] width 321 height 26
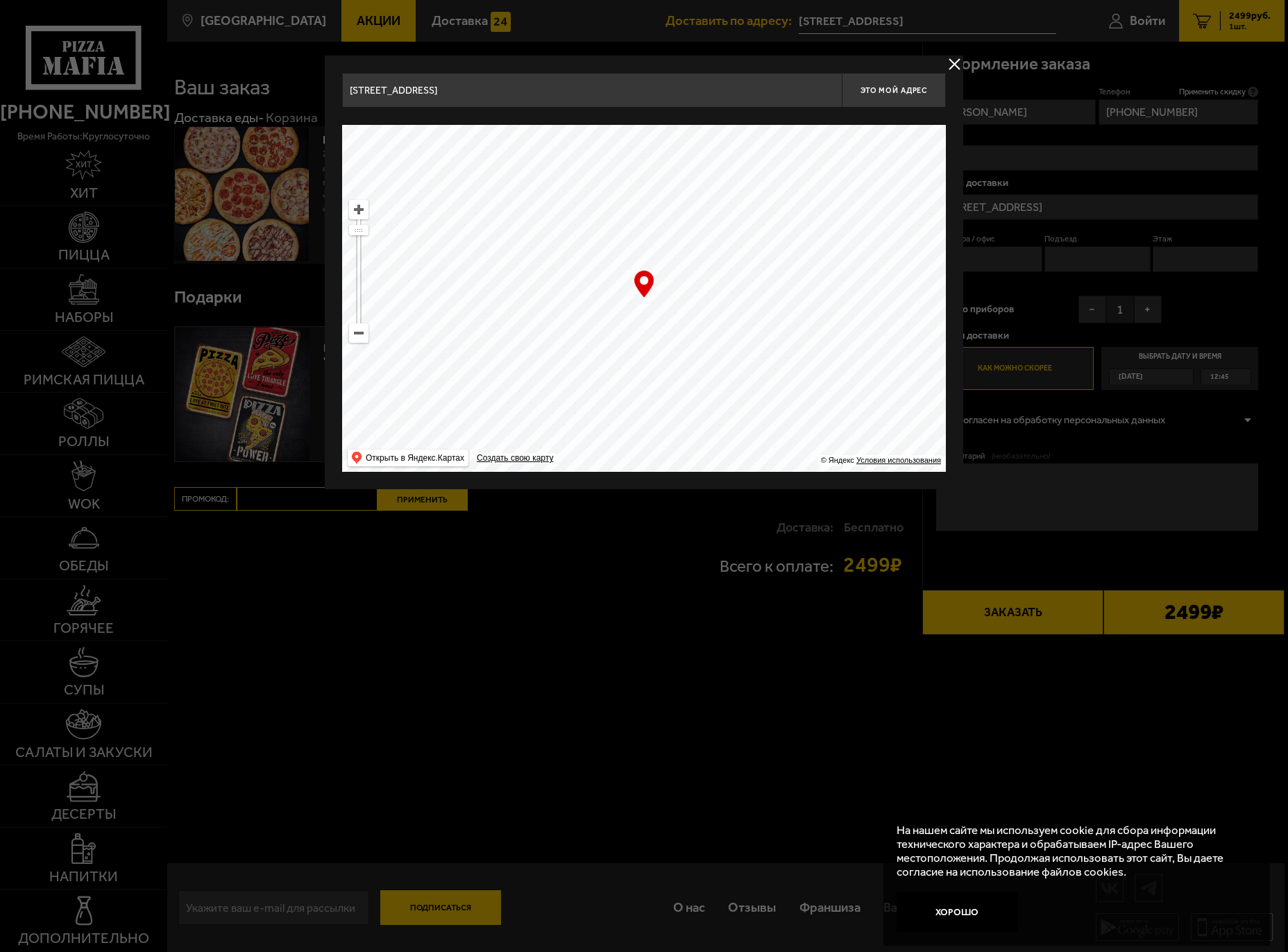
click at [954, 61] on button "delivery type" at bounding box center [954, 64] width 17 height 17
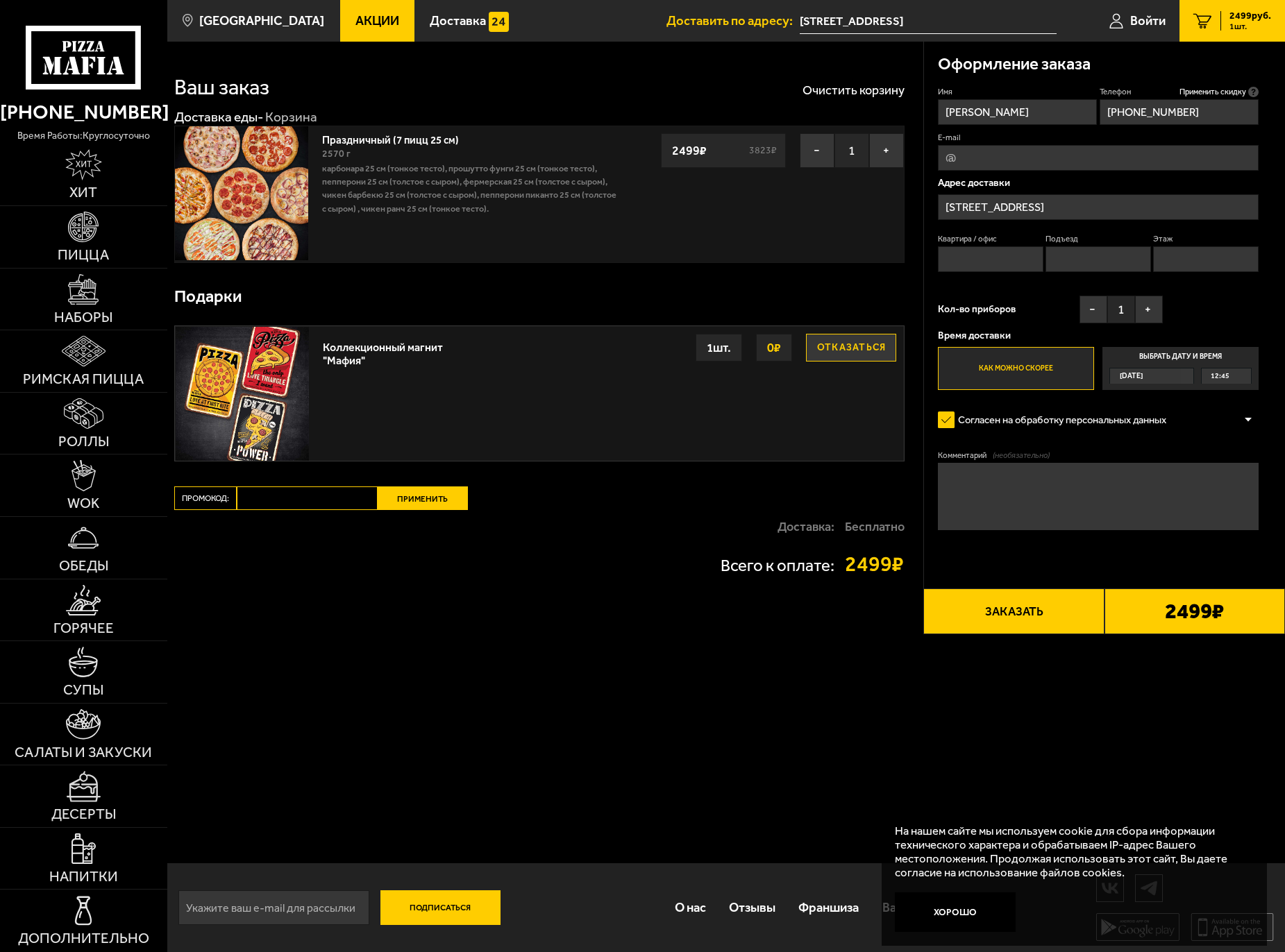
click at [990, 260] on input "Квартира / офис" at bounding box center [990, 259] width 105 height 26
click at [976, 481] on textarea "Комментарий (необязательно)" at bounding box center [1098, 496] width 321 height 66
click at [975, 477] on textarea "Позвлнить с вахты," at bounding box center [1098, 496] width 321 height 66
click at [1095, 477] on textarea "Позвонить с вахты," at bounding box center [1098, 496] width 321 height 66
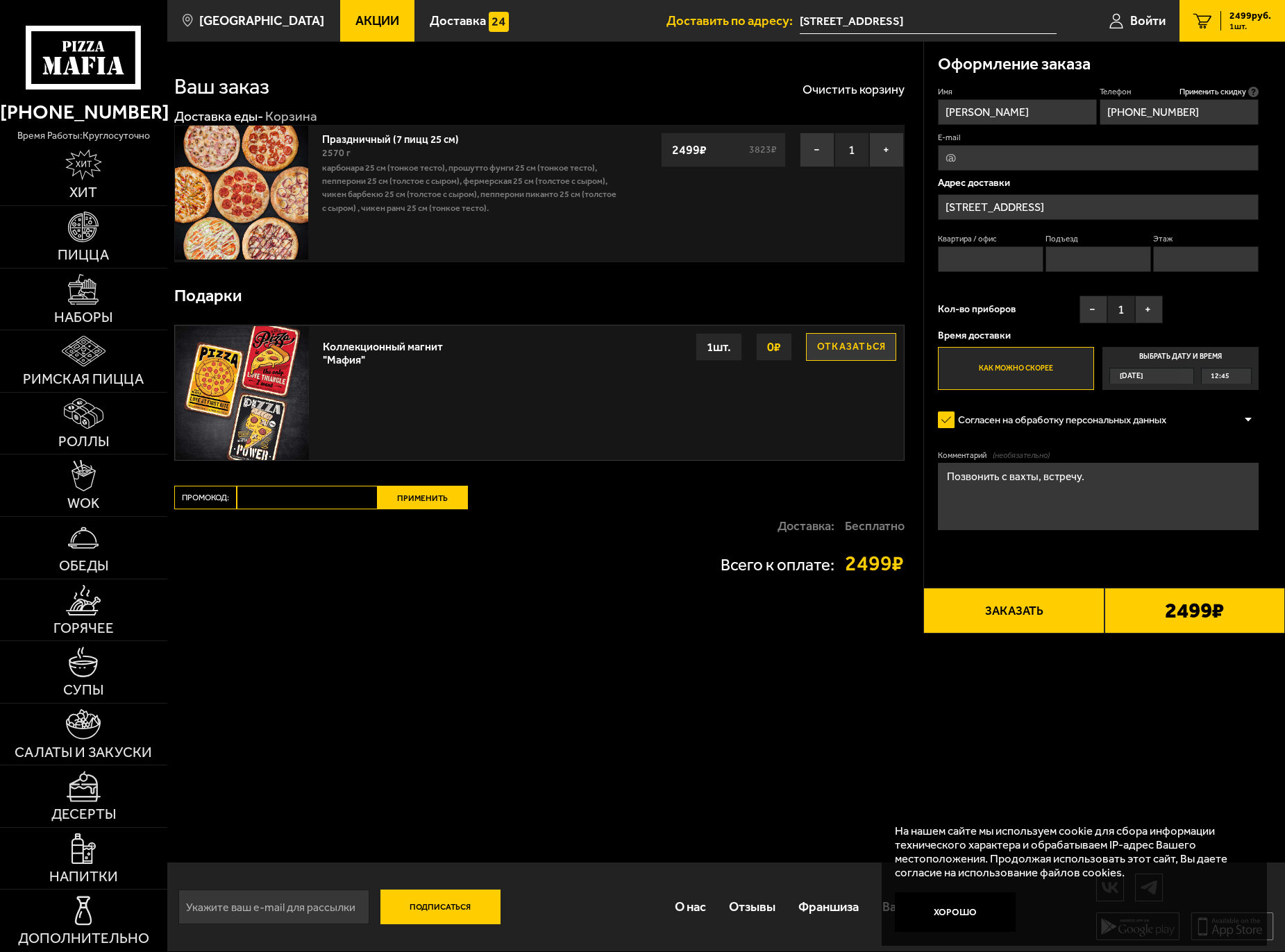
type textarea "Позвонить с вахты, встречу."
click at [1006, 615] on button "Заказать" at bounding box center [1013, 610] width 180 height 46
click at [996, 263] on input "Квартира / офис" at bounding box center [990, 259] width 105 height 26
click at [1092, 256] on input "Подъезд" at bounding box center [1097, 259] width 105 height 26
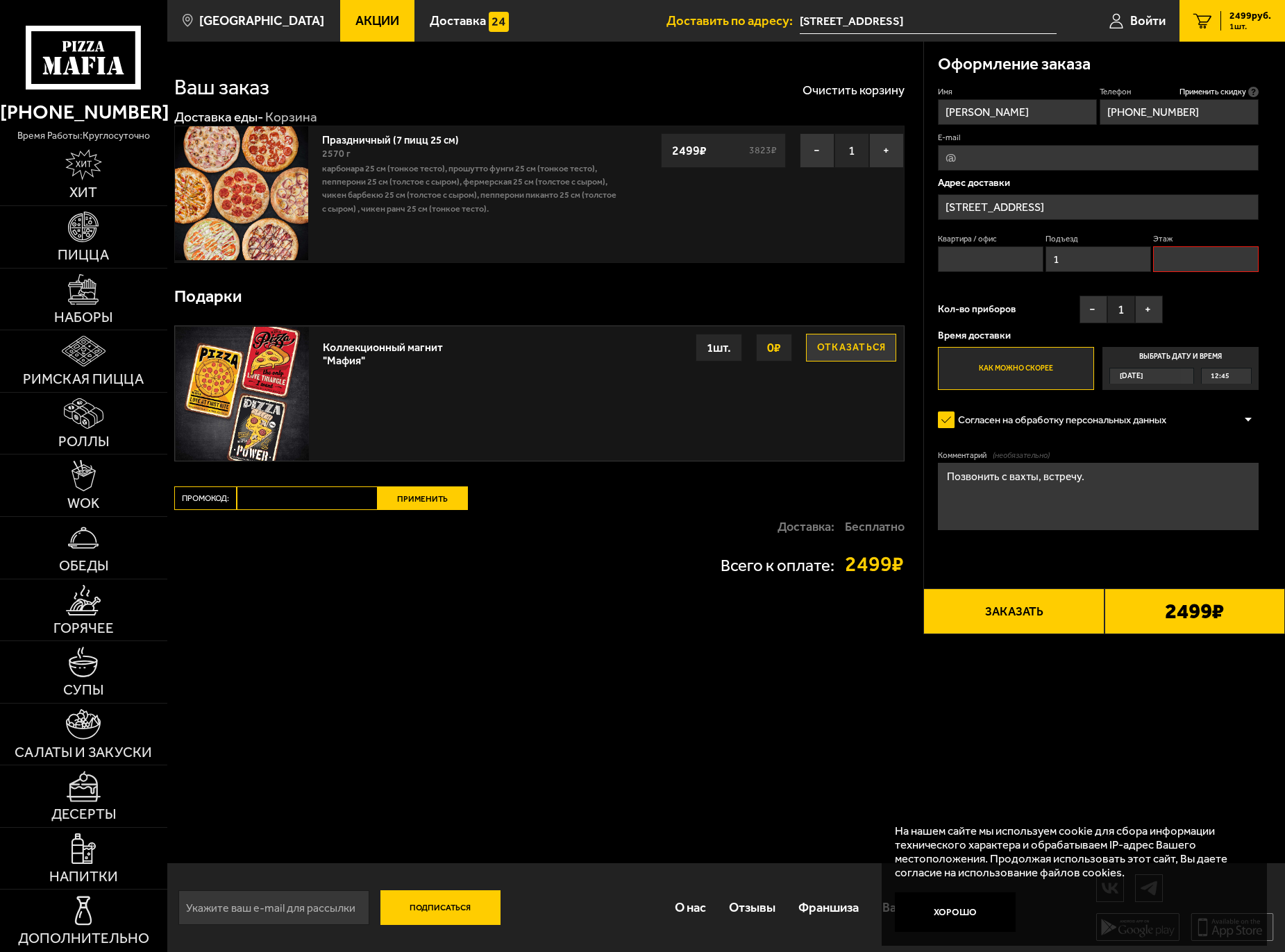
type input "1"
click at [1183, 261] on input "Этаж" at bounding box center [1205, 259] width 105 height 26
type input "2"
click at [993, 256] on input "Квартира / офис" at bounding box center [990, 259] width 105 height 26
type input "1"
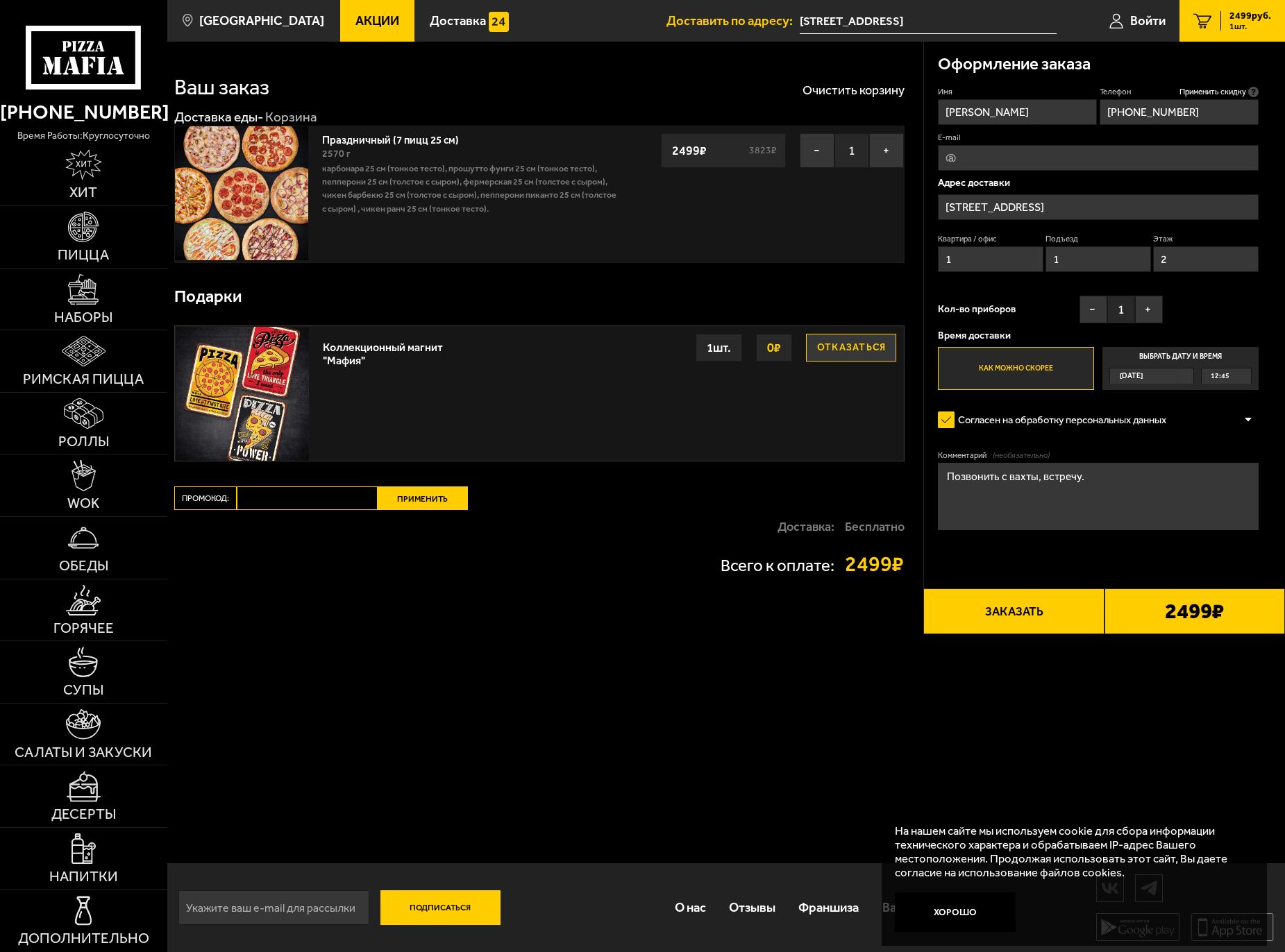
click at [994, 616] on button "Заказать" at bounding box center [1013, 611] width 180 height 46
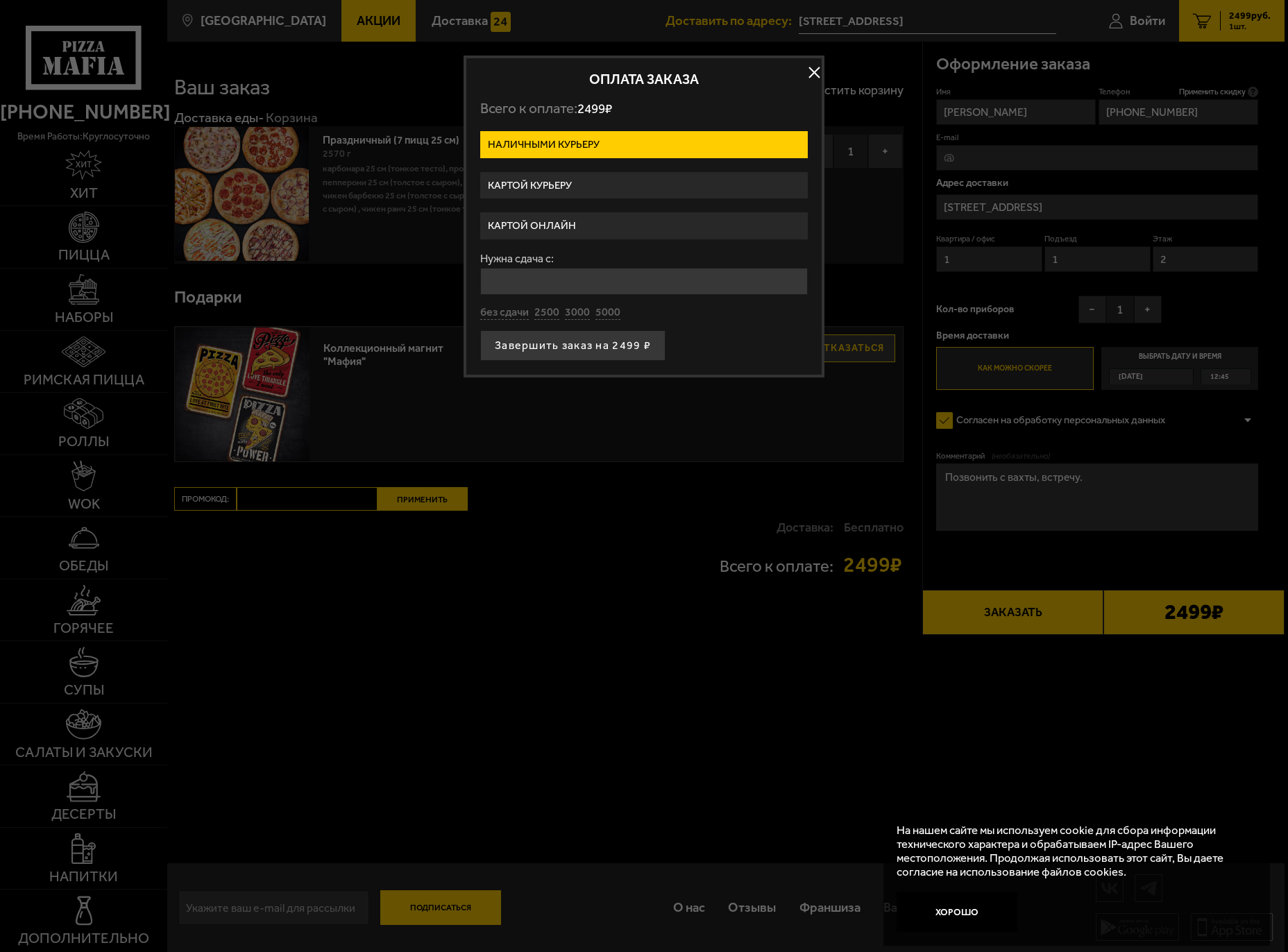
click at [535, 286] on input "Нужна сдача с:" at bounding box center [644, 281] width 328 height 27
click at [618, 319] on button "5000" at bounding box center [607, 325] width 25 height 15
type input "5000"
click at [568, 352] on button "Завершить заказ на 2499 ₽" at bounding box center [573, 345] width 185 height 31
